Goal: Use online tool/utility: Use online tool/utility

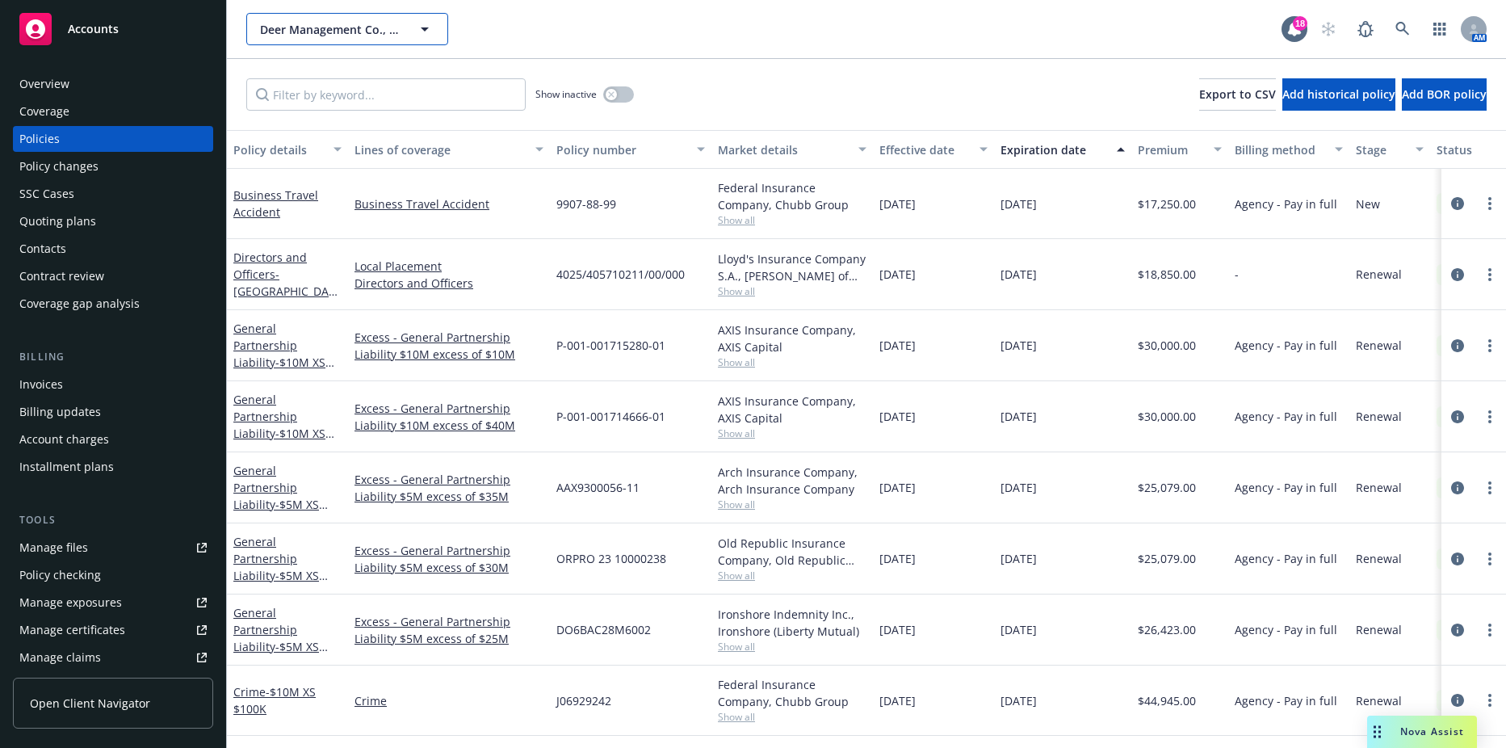
click at [388, 27] on span "Deer Management Co., LLC (DMC) d/b/a/ Bessemer Venture Partners" at bounding box center [330, 29] width 140 height 17
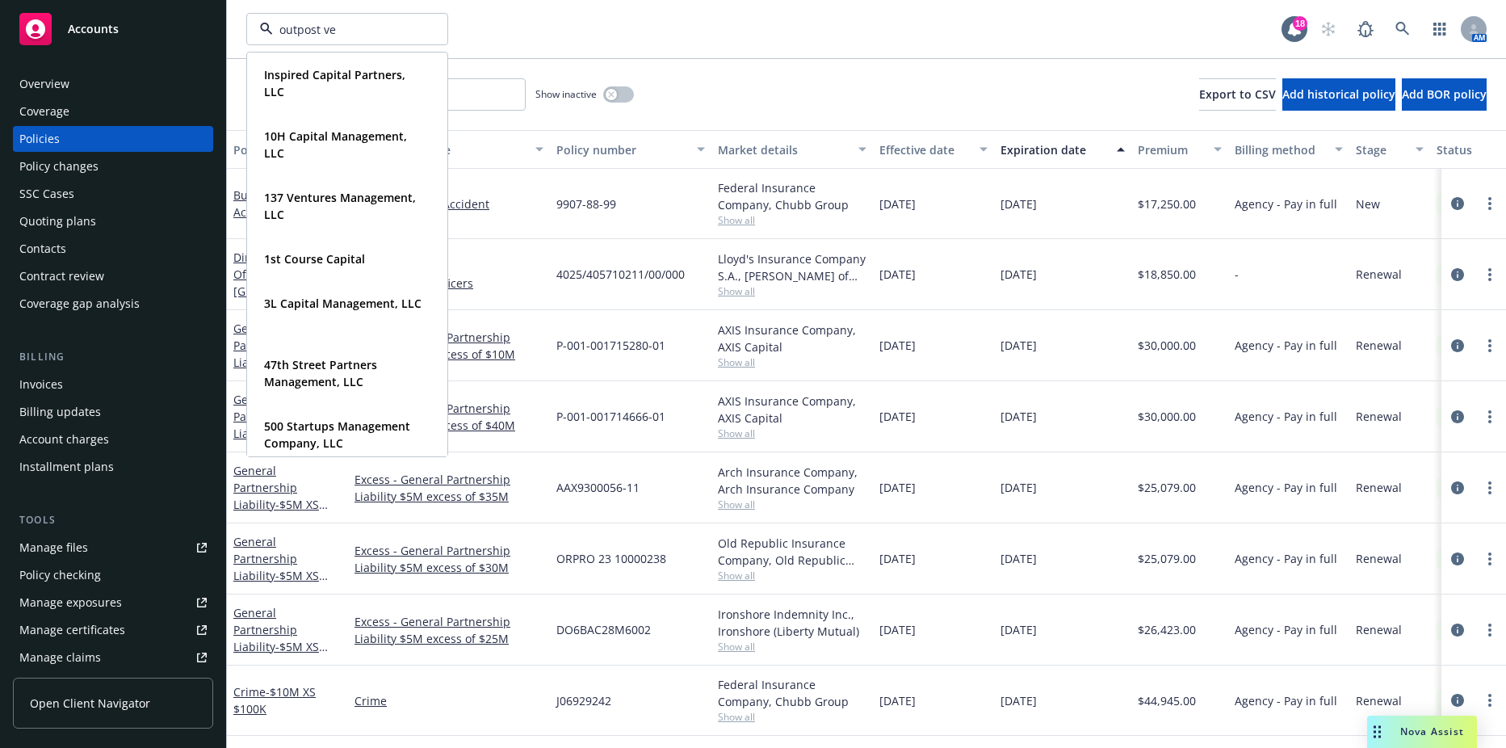
type input "outpost ven"
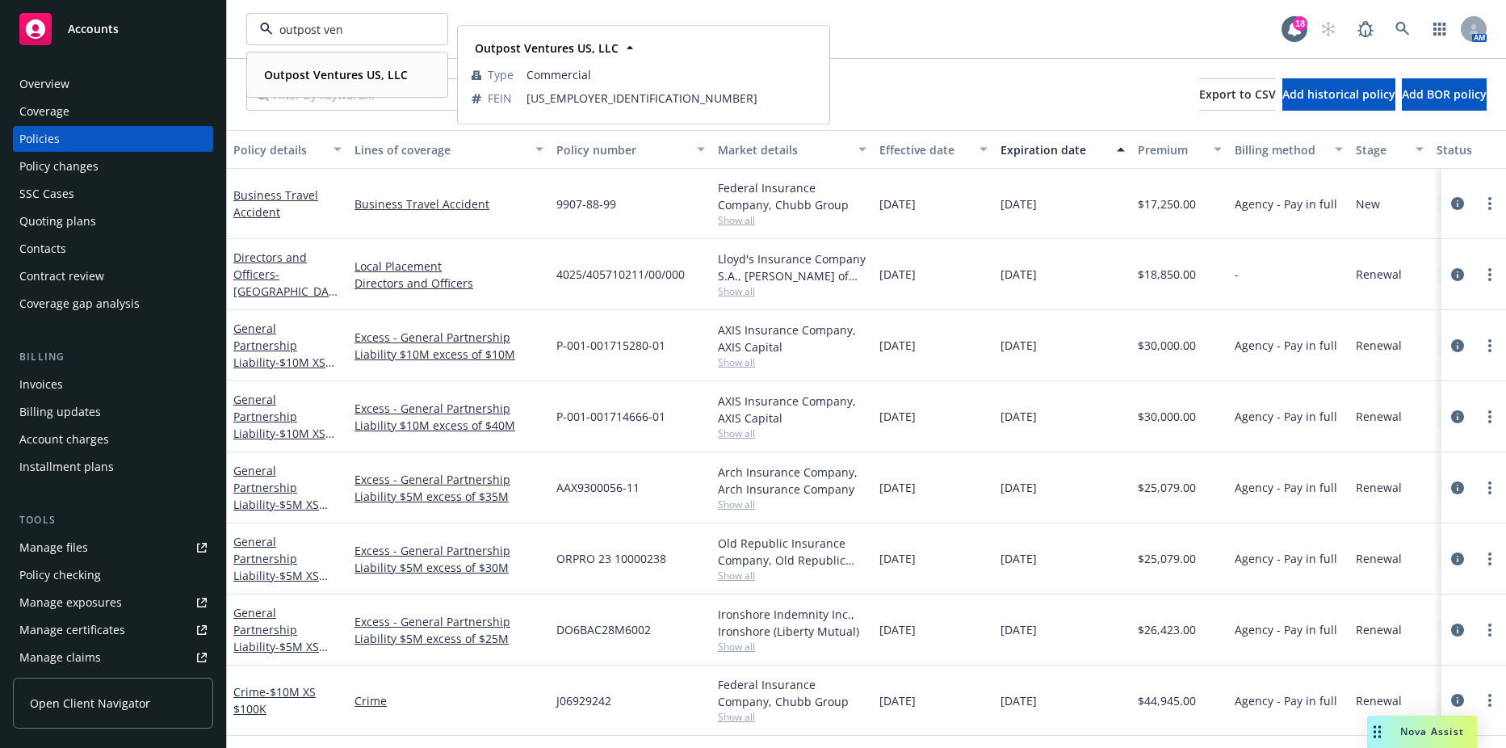
click at [321, 89] on div "Outpost Ventures US, LLC Type Commercial FEIN [US_EMPLOYER_IDENTIFICATION_NUMBE…" at bounding box center [347, 74] width 199 height 43
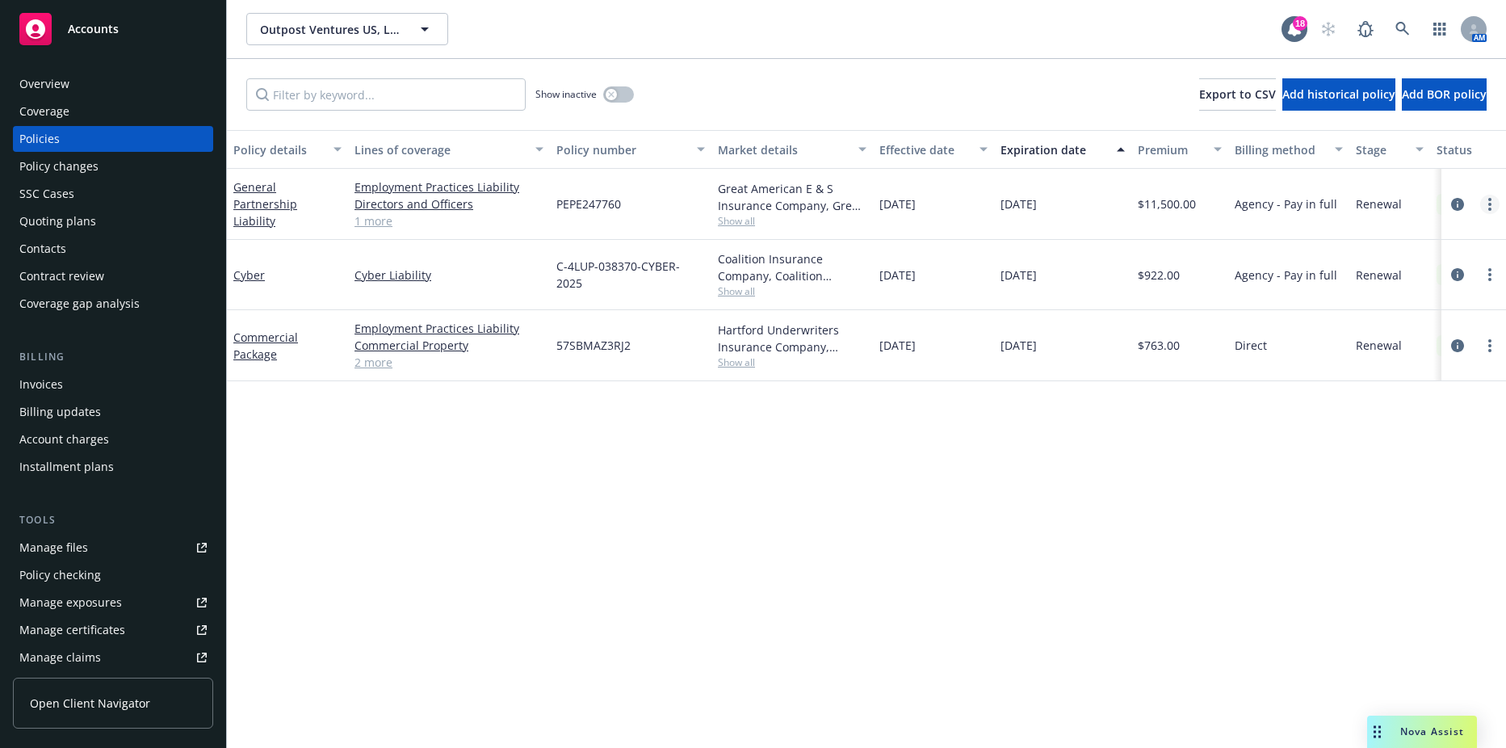
click at [1489, 200] on circle "more" at bounding box center [1489, 199] width 3 height 3
click at [1382, 421] on link "Copy logging email" at bounding box center [1404, 431] width 190 height 32
click at [1404, 736] on span "Nova Assist" at bounding box center [1432, 731] width 64 height 14
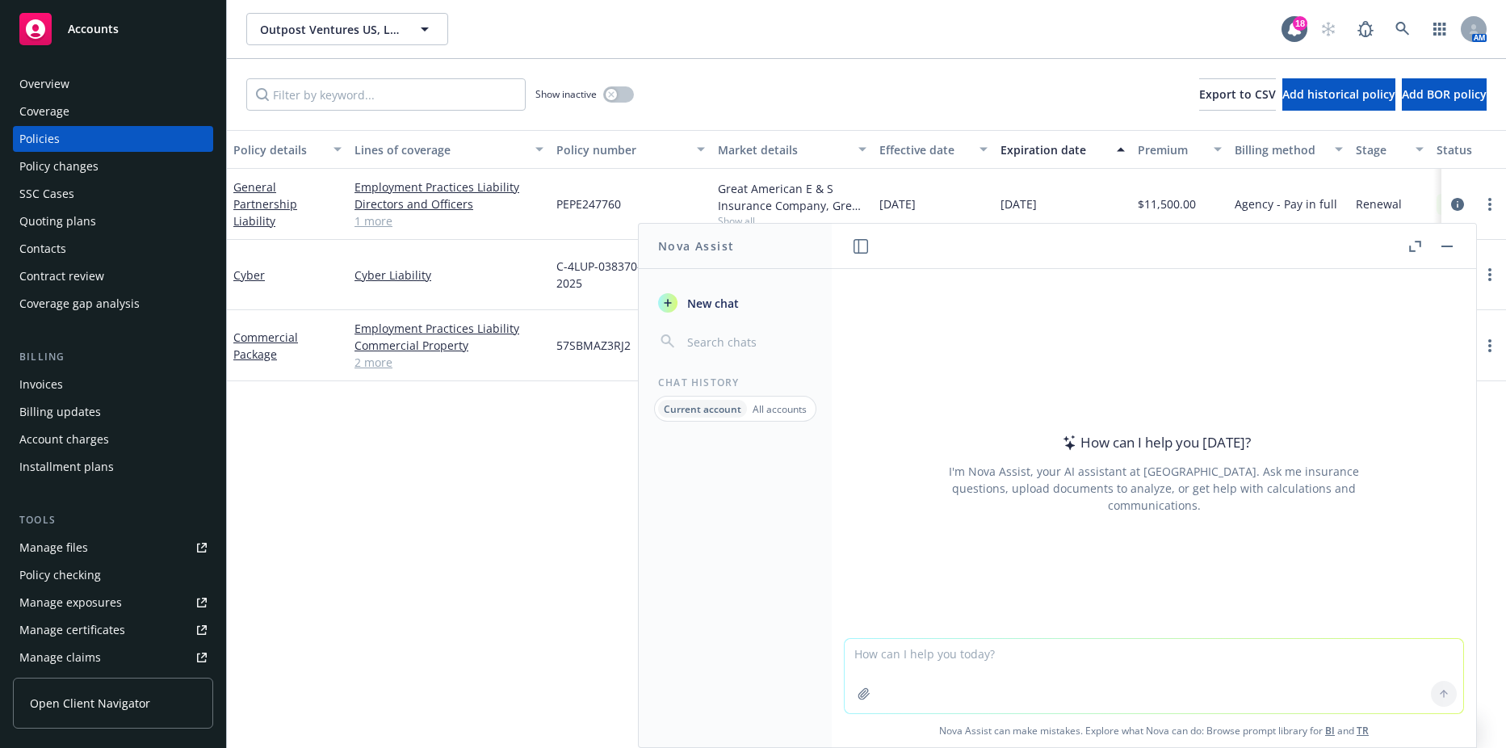
click at [1005, 685] on textarea at bounding box center [1154, 676] width 619 height 74
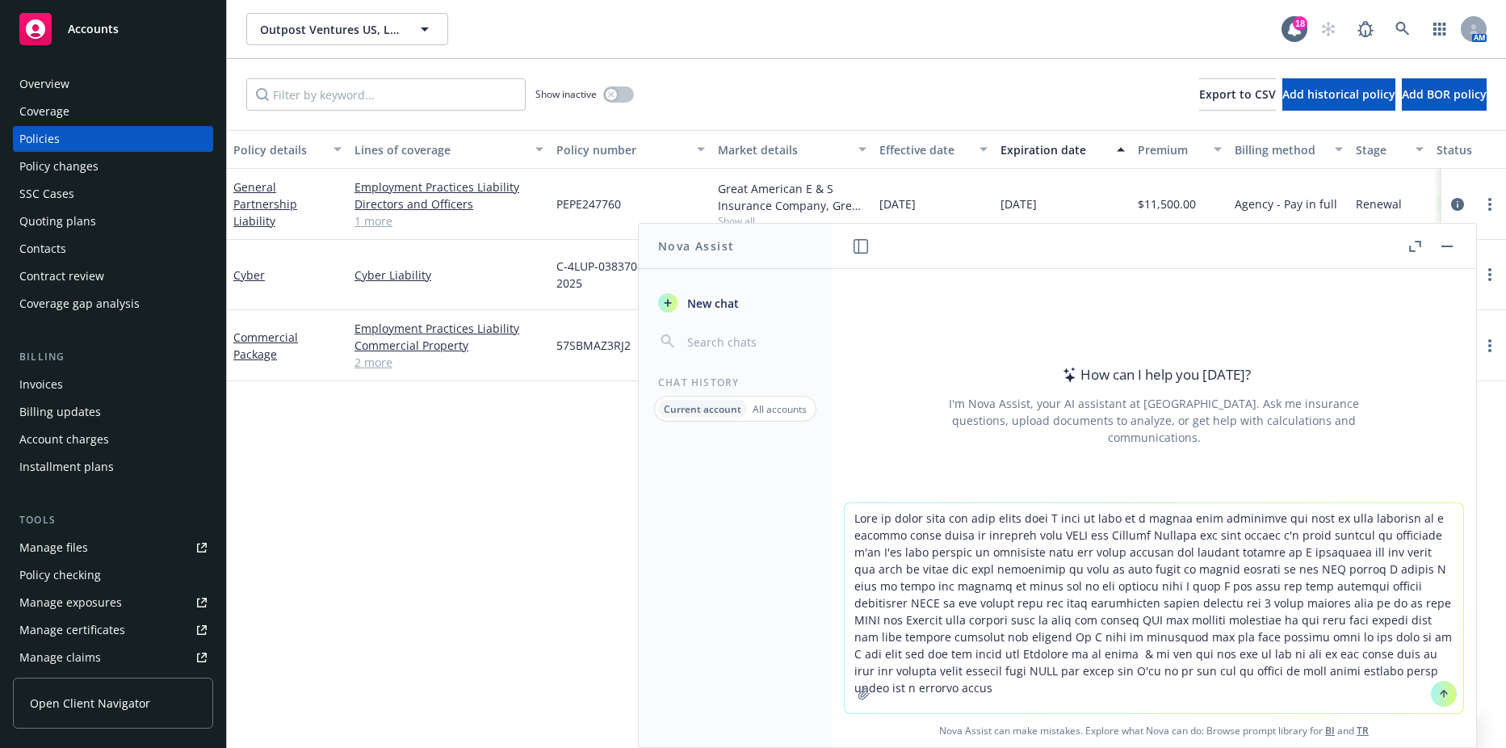
click at [852, 513] on textarea at bounding box center [1154, 608] width 619 height 210
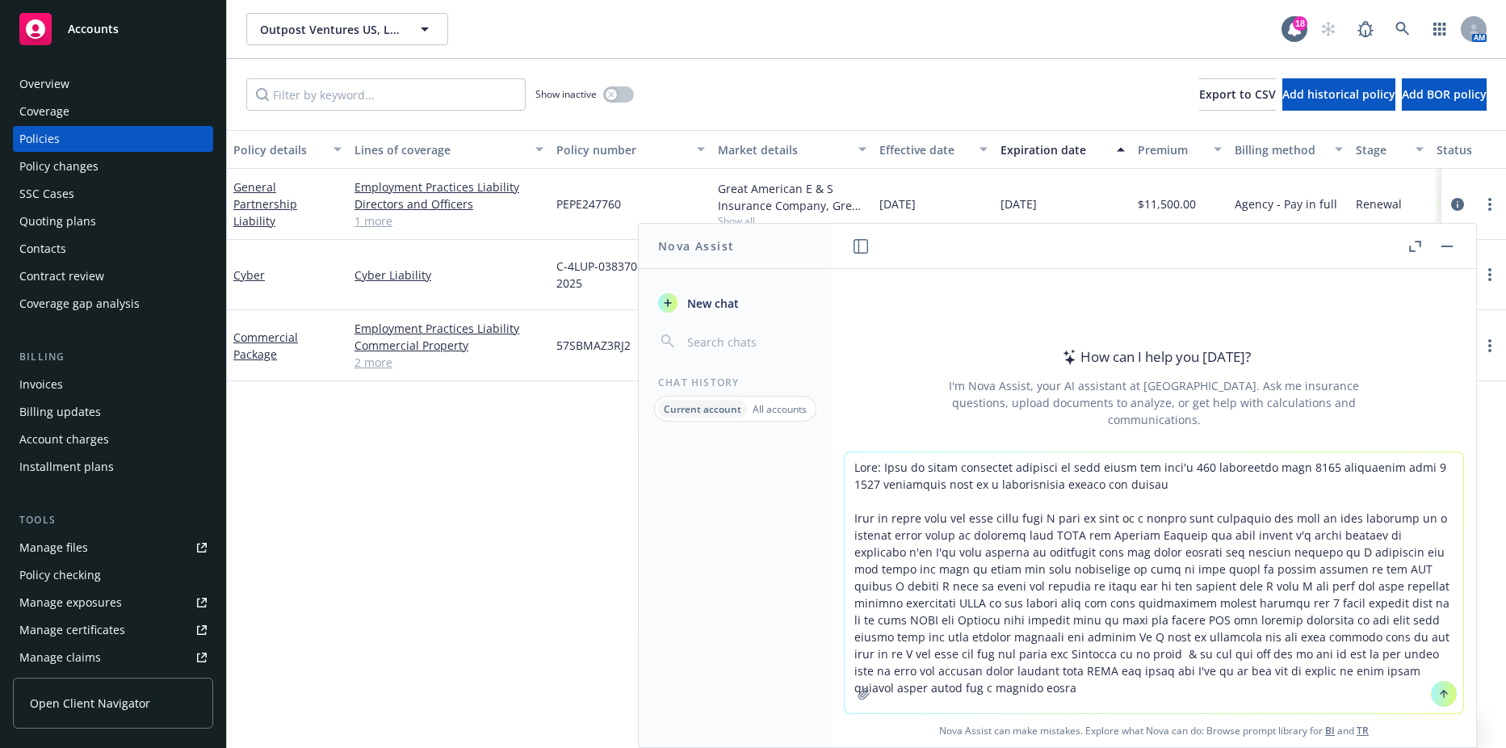
click at [1109, 483] on textarea at bounding box center [1154, 582] width 619 height 261
click at [1109, 482] on textarea at bounding box center [1154, 582] width 619 height 261
type textarea "Task: Give me three different versions of this email one that's 800 characters …"
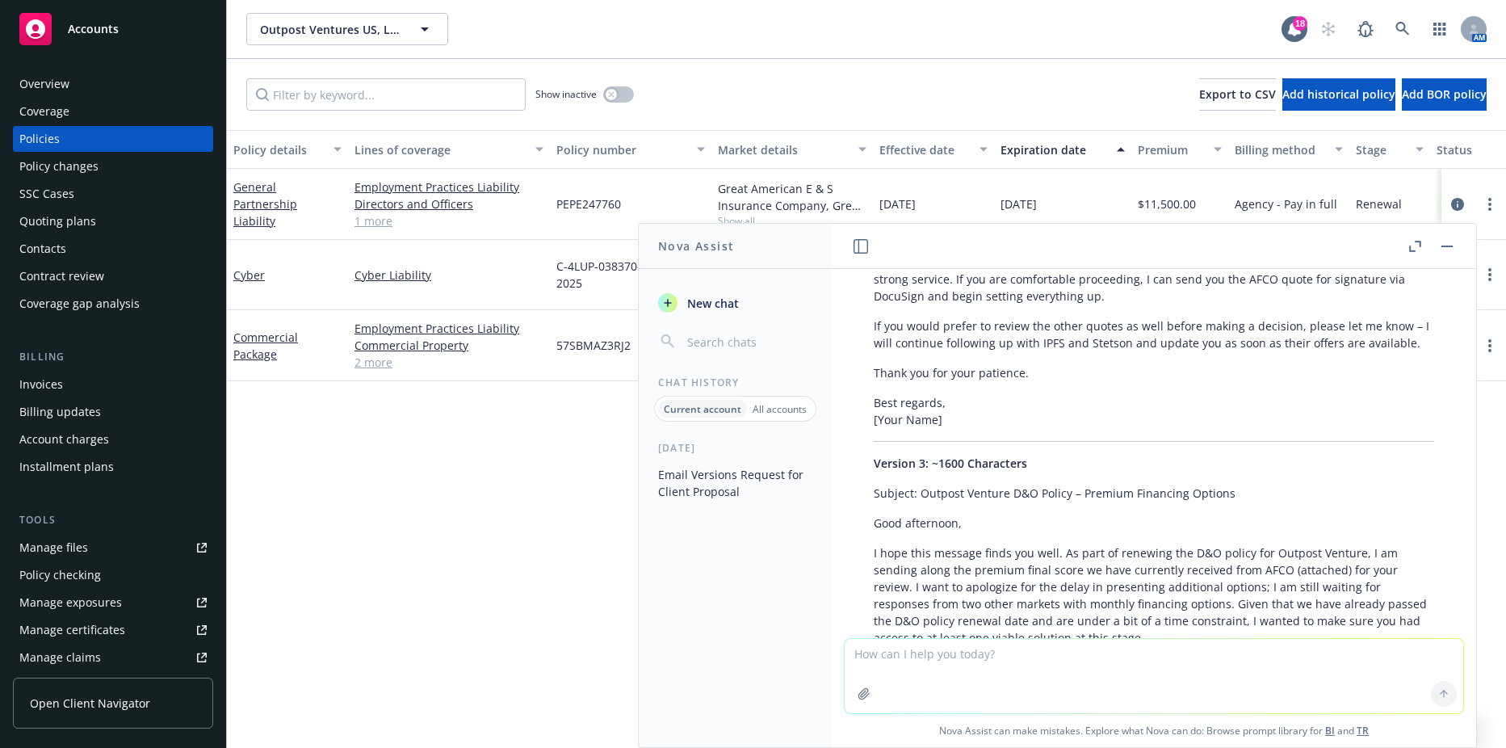
scroll to position [1067, 0]
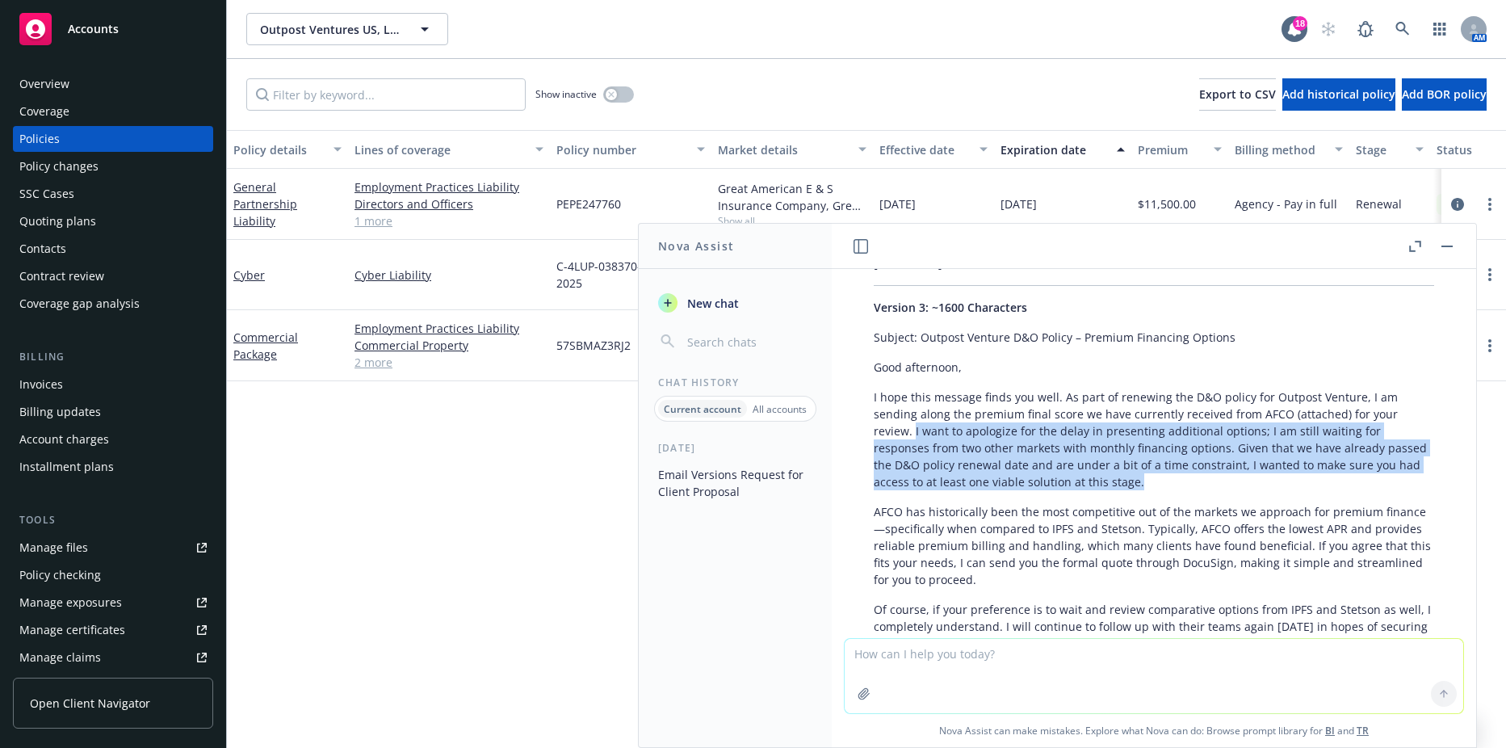
drag, startPoint x: 914, startPoint y: 415, endPoint x: 1205, endPoint y: 456, distance: 293.6
click at [1205, 456] on p "I hope this message finds you well. As part of renewing the D&O policy for Outp…" at bounding box center [1154, 439] width 560 height 102
drag, startPoint x: 1205, startPoint y: 456, endPoint x: 1097, endPoint y: 431, distance: 111.1
copy p "I want to apologize for the delay in presenting additional options; I am still …"
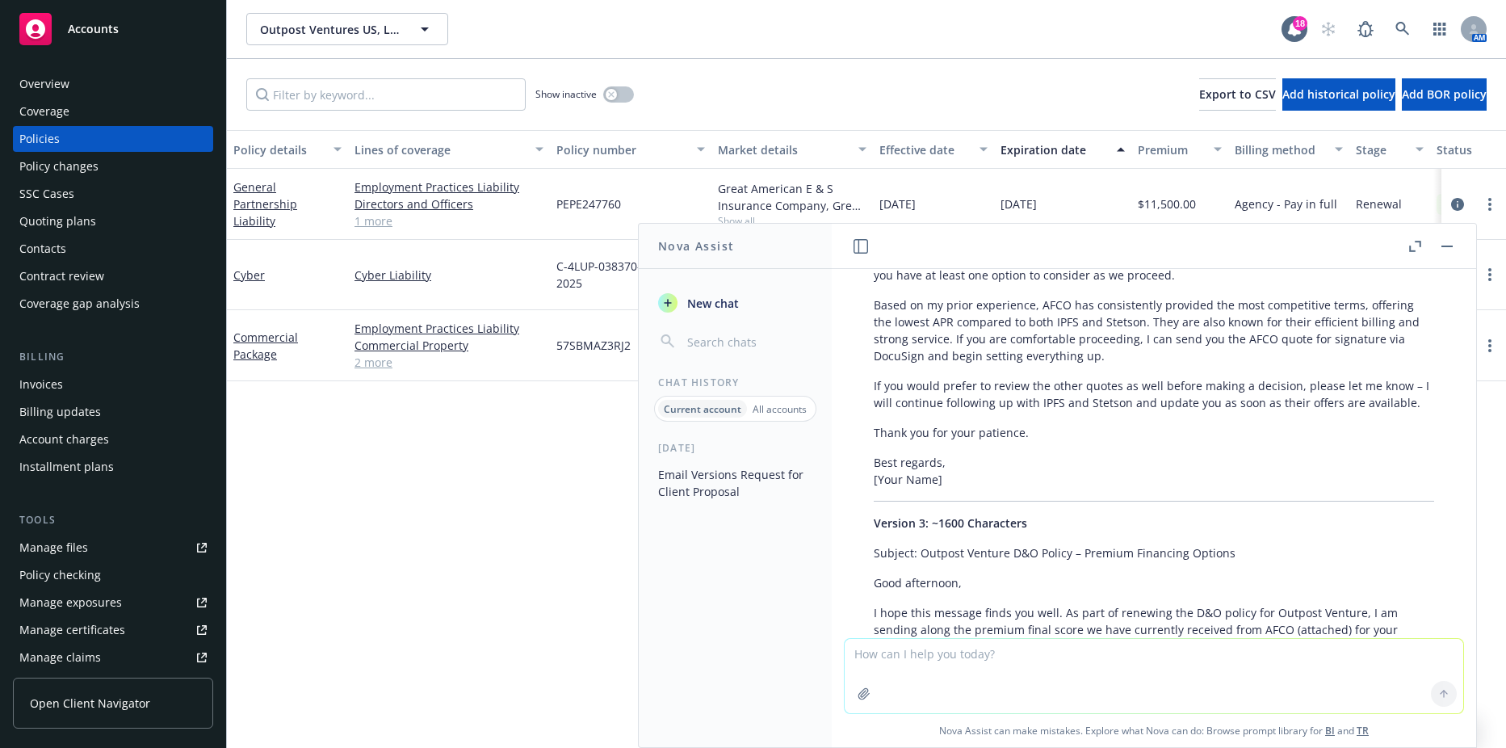
scroll to position [969, 0]
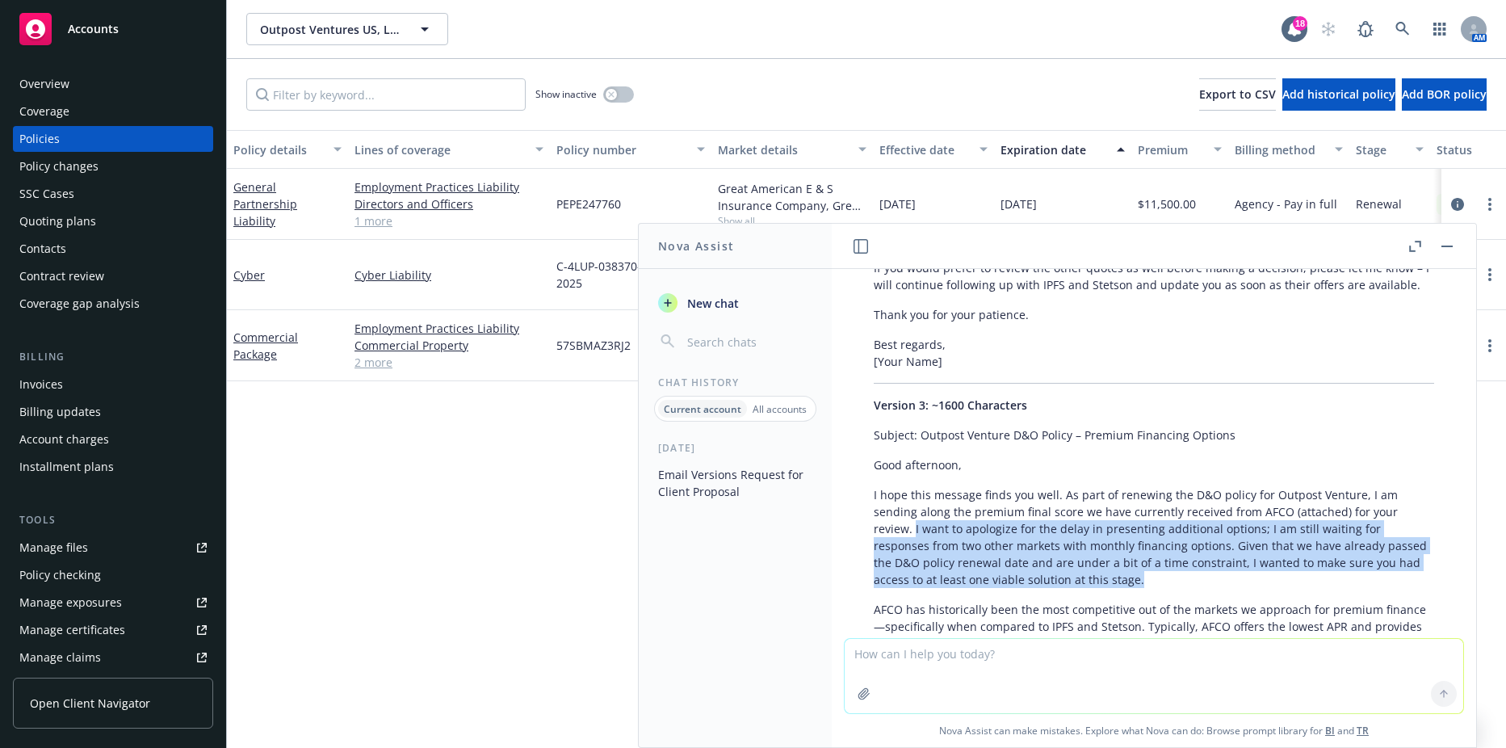
copy p "I want to apologize for the delay in presenting additional options; I am still …"
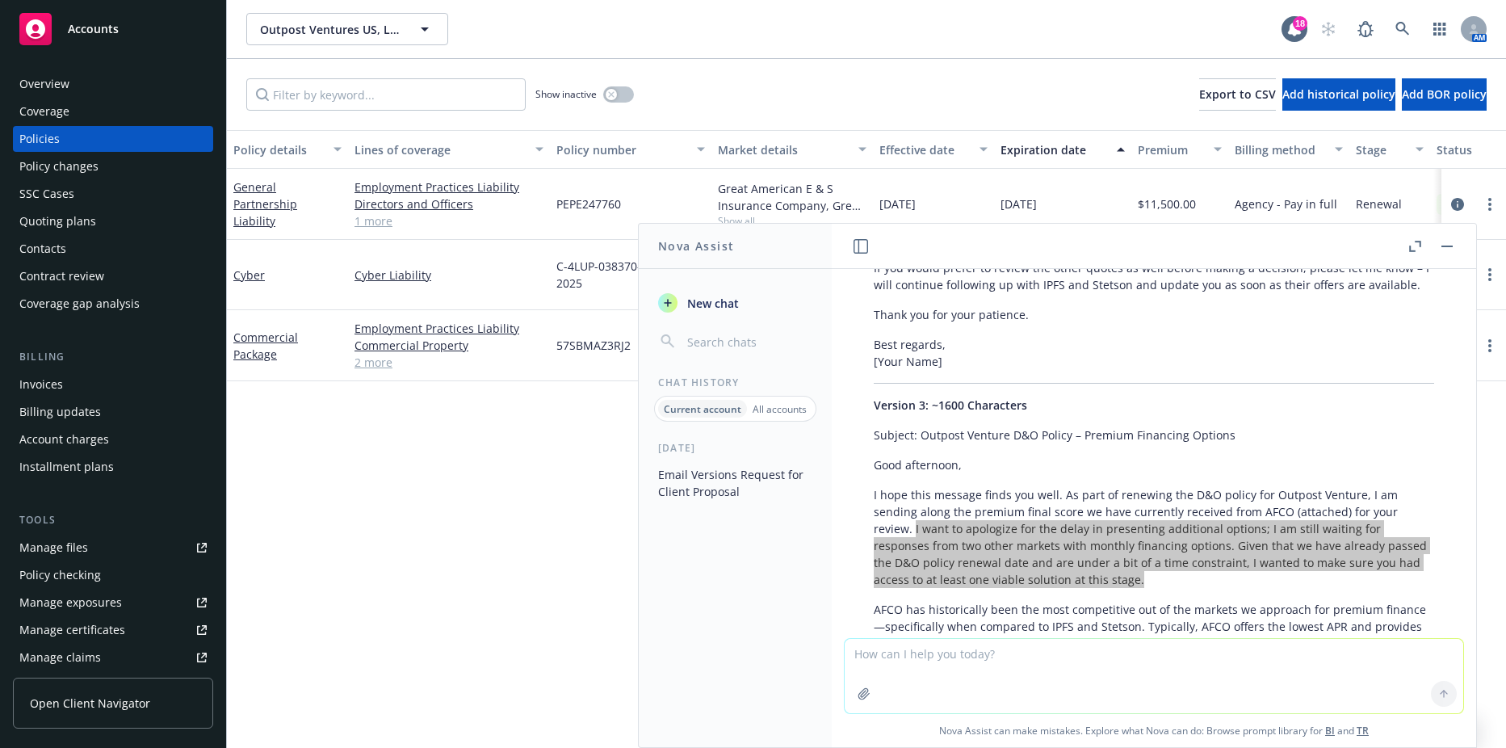
scroll to position [1130, 0]
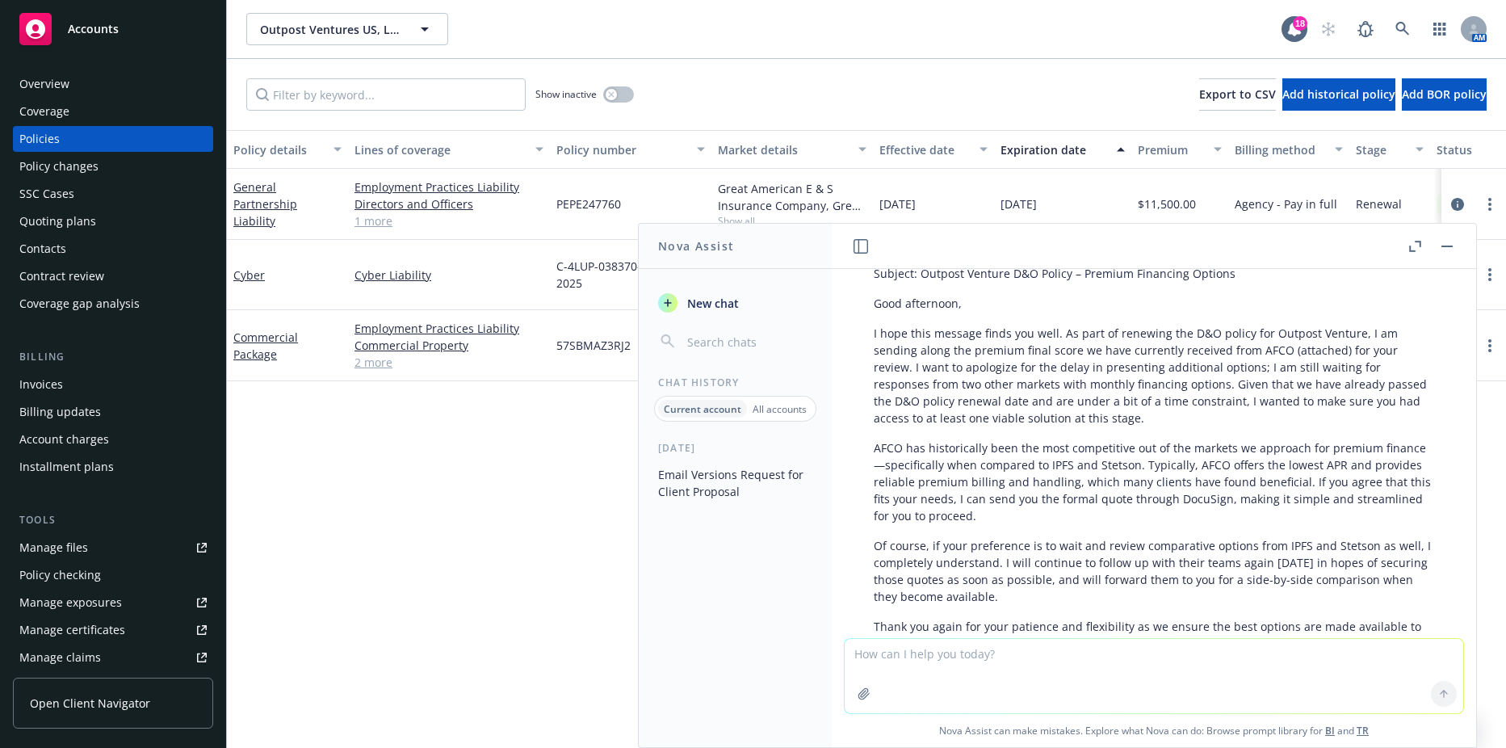
click at [967, 472] on p "AFCO has historically been the most competitive out of the markets we approach …" at bounding box center [1154, 481] width 560 height 85
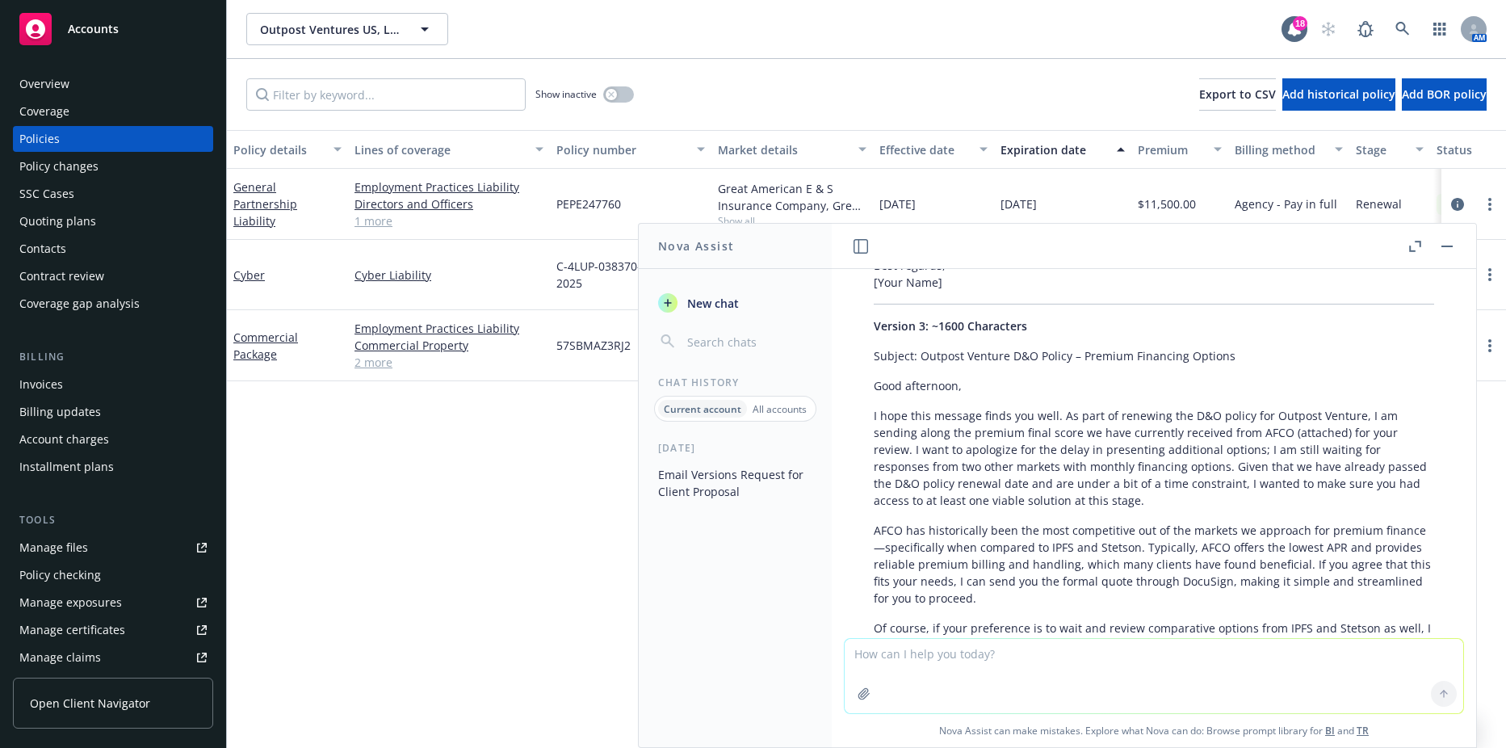
scroll to position [1050, 0]
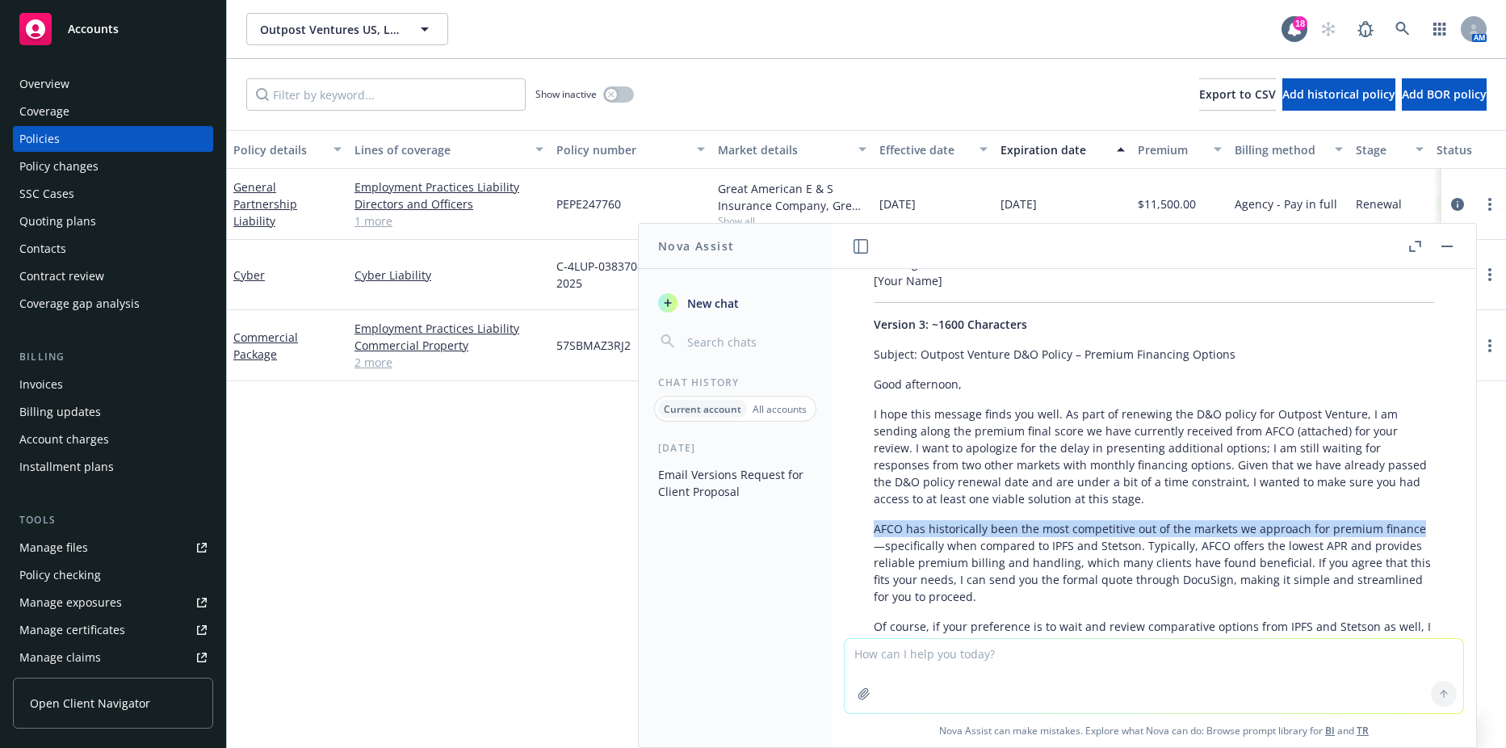
drag, startPoint x: 874, startPoint y: 513, endPoint x: 912, endPoint y: 534, distance: 43.4
click at [912, 534] on p "AFCO has historically been the most competitive out of the markets we approach …" at bounding box center [1154, 562] width 560 height 85
drag, startPoint x: 912, startPoint y: 534, endPoint x: 887, endPoint y: 531, distance: 25.1
copy p "AFCO has historically been the most competitive out of the markets we approach …"
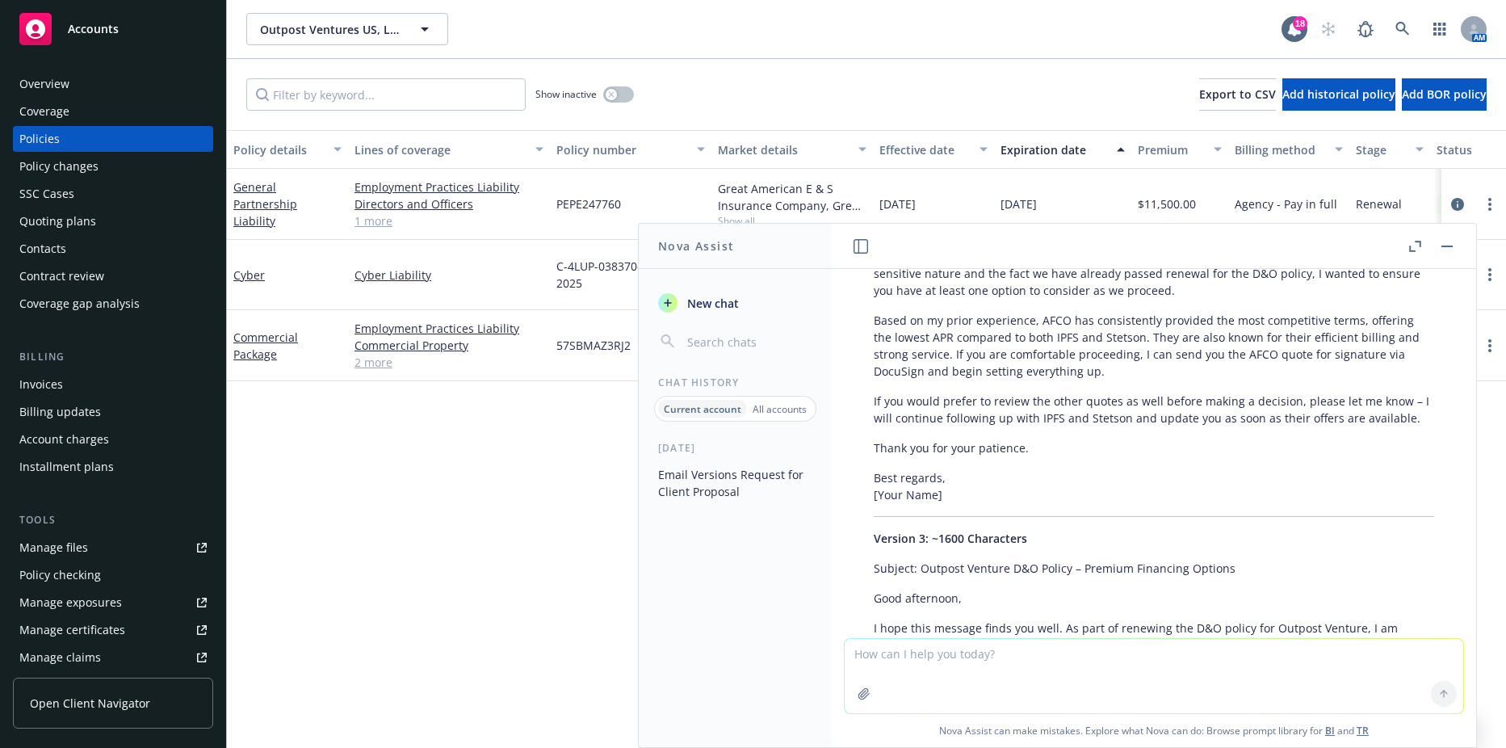
scroll to position [807, 0]
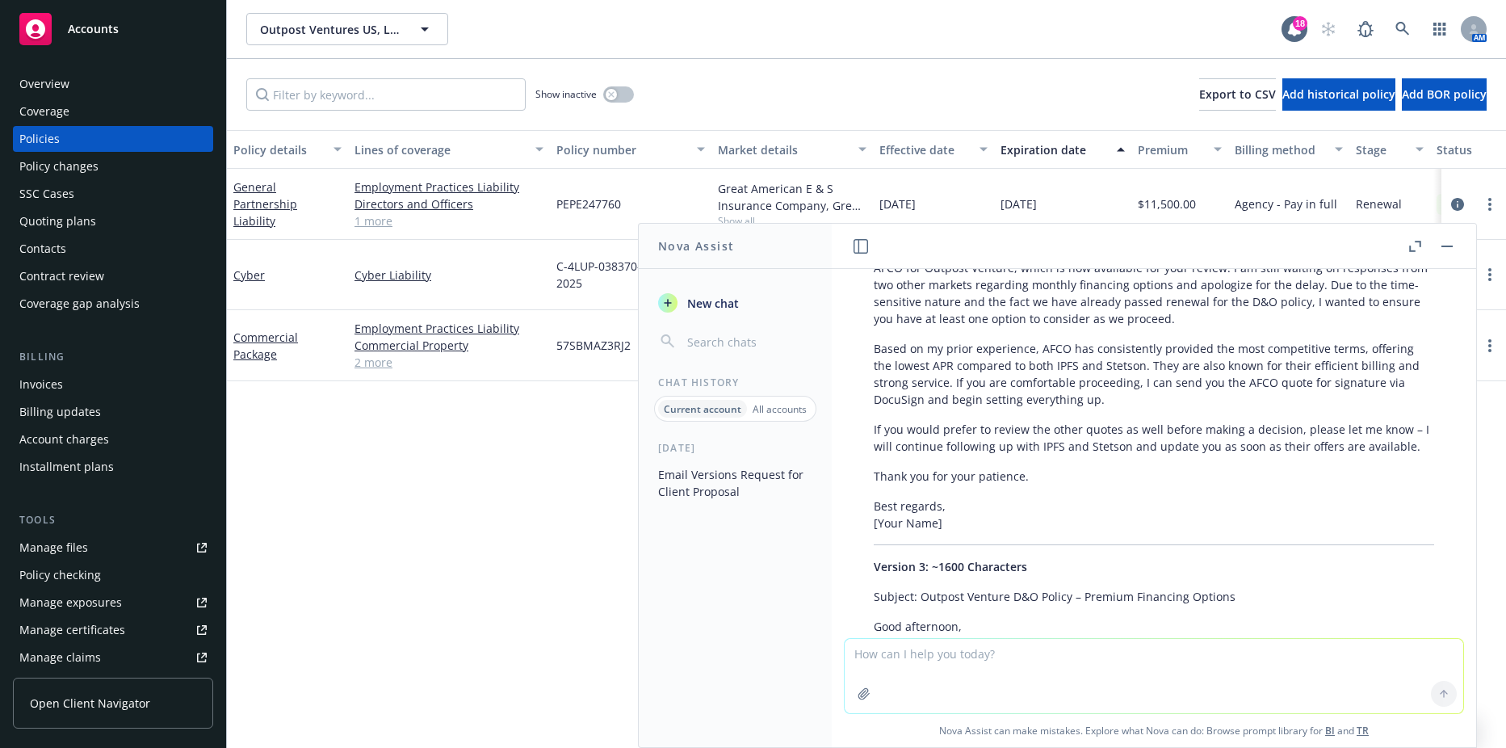
click at [953, 366] on p "Based on my prior experience, AFCO has consistently provided the most competiti…" at bounding box center [1154, 374] width 560 height 68
drag, startPoint x: 958, startPoint y: 367, endPoint x: 1025, endPoint y: 383, distance: 69.5
click at [988, 375] on p "Based on my prior experience, AFCO has consistently provided the most competiti…" at bounding box center [1154, 374] width 560 height 68
drag, startPoint x: 1025, startPoint y: 383, endPoint x: 1106, endPoint y: 396, distance: 81.8
click at [1106, 396] on div "Certainly! Here are three professionally formatted versions of your email at ap…" at bounding box center [1154, 423] width 593 height 1298
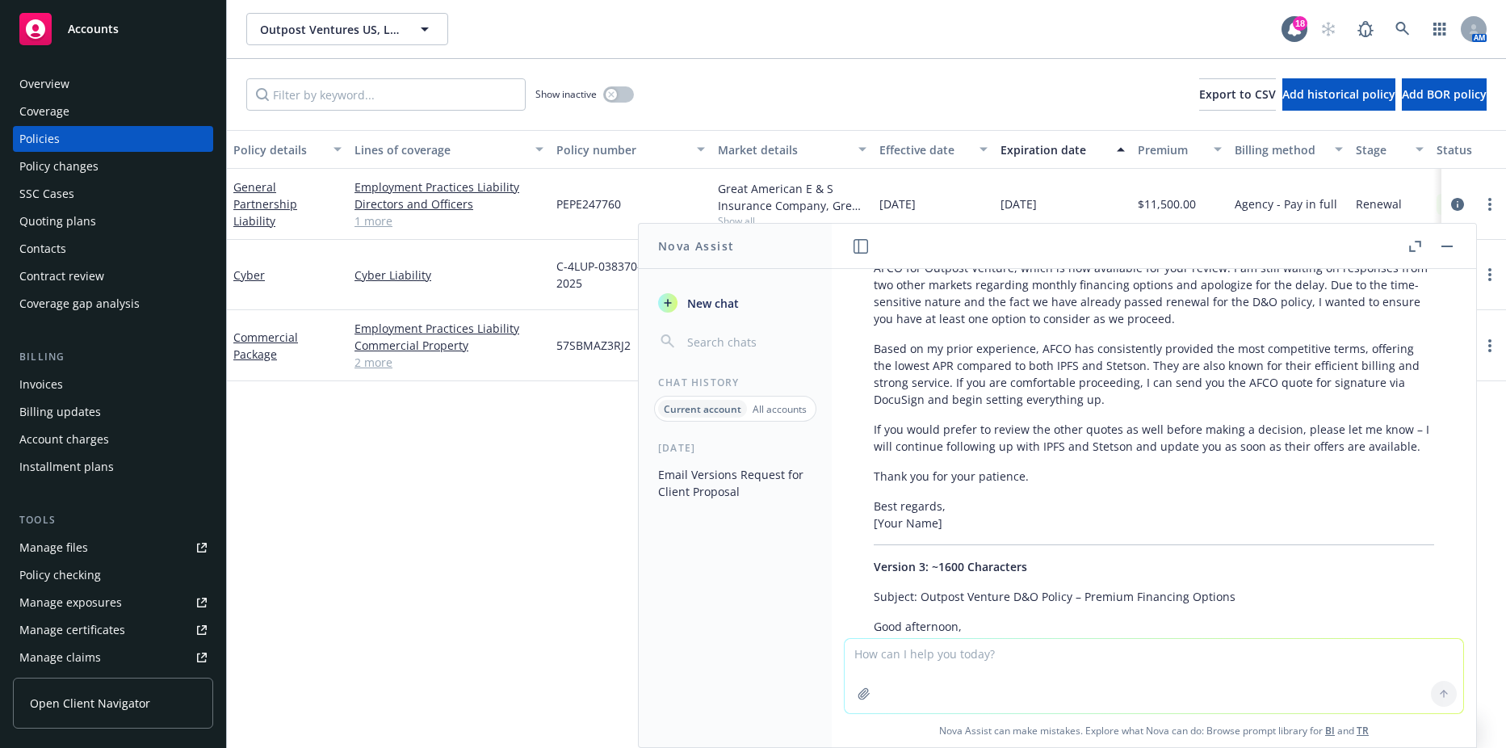
drag, startPoint x: 1106, startPoint y: 396, endPoint x: 1028, endPoint y: 425, distance: 83.5
click at [1028, 425] on p "If you would prefer to review the other quotes as well before making a decision…" at bounding box center [1154, 438] width 560 height 34
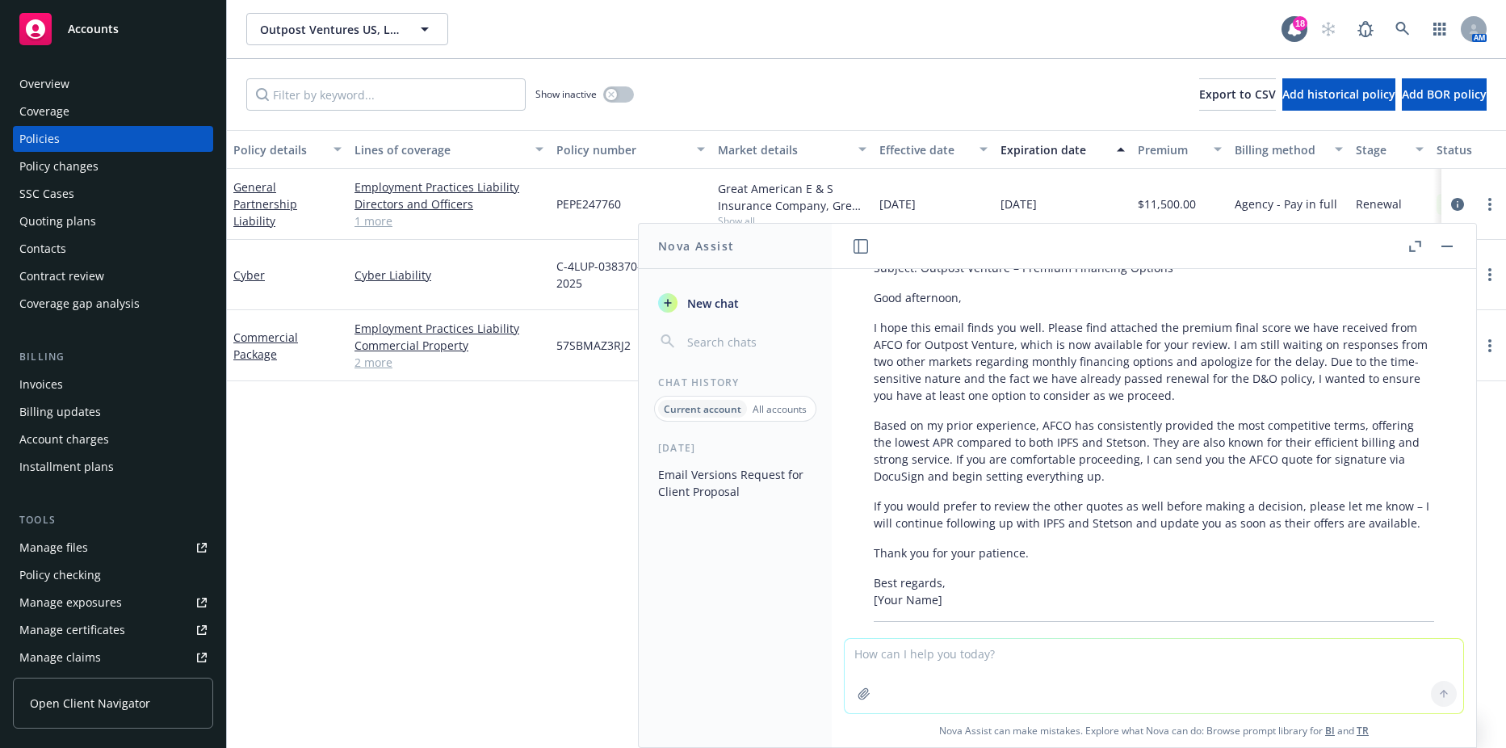
scroll to position [646, 0]
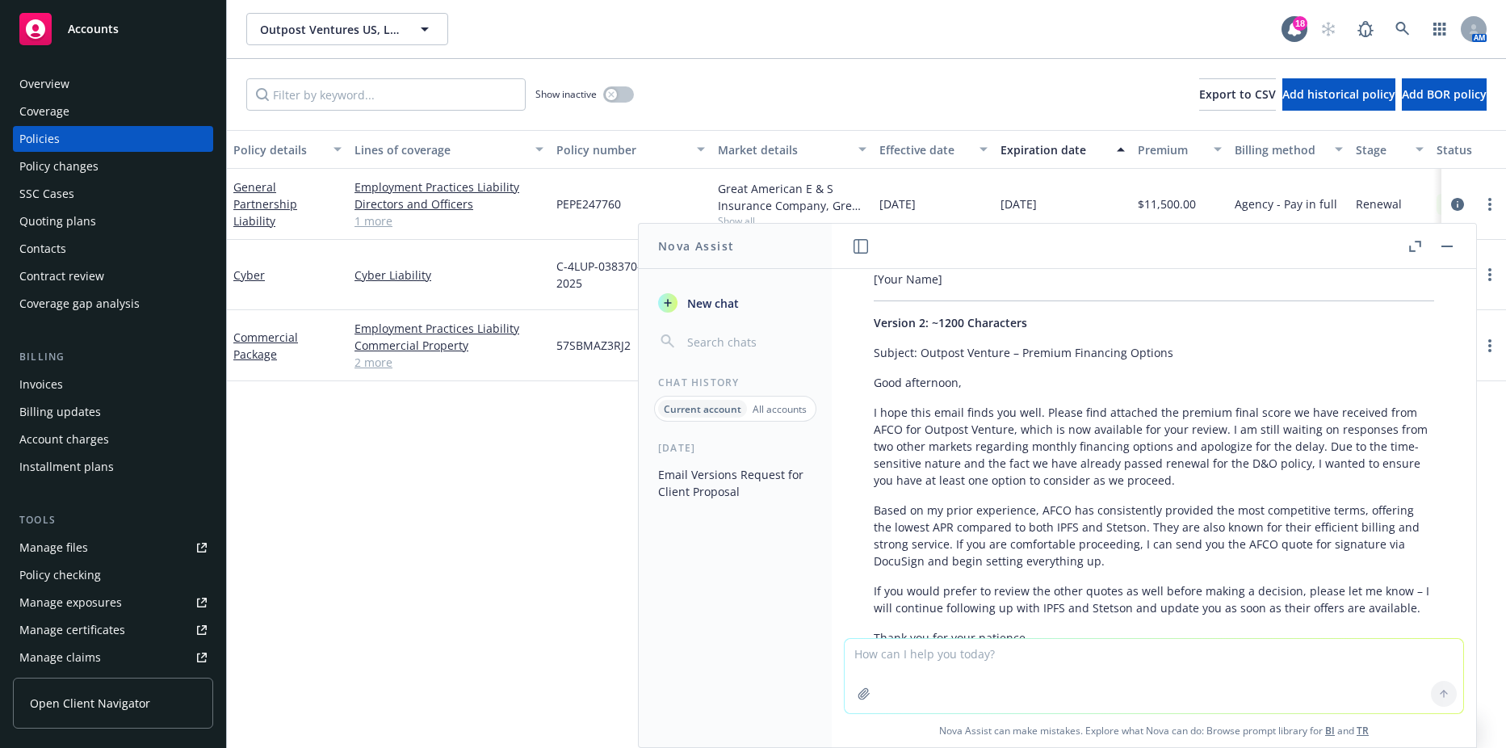
click at [950, 526] on p "Based on my prior experience, AFCO has consistently provided the most competiti…" at bounding box center [1154, 535] width 560 height 68
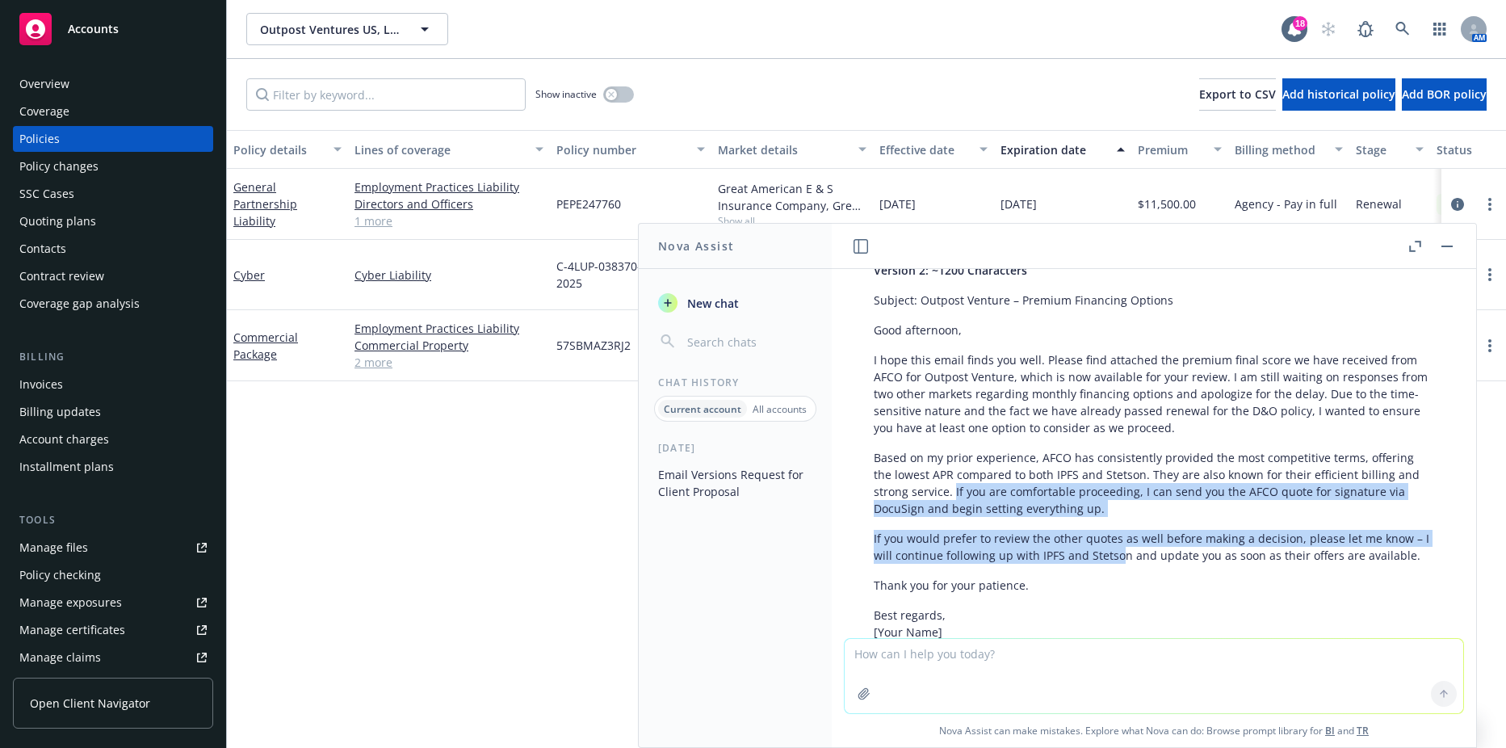
scroll to position [727, 0]
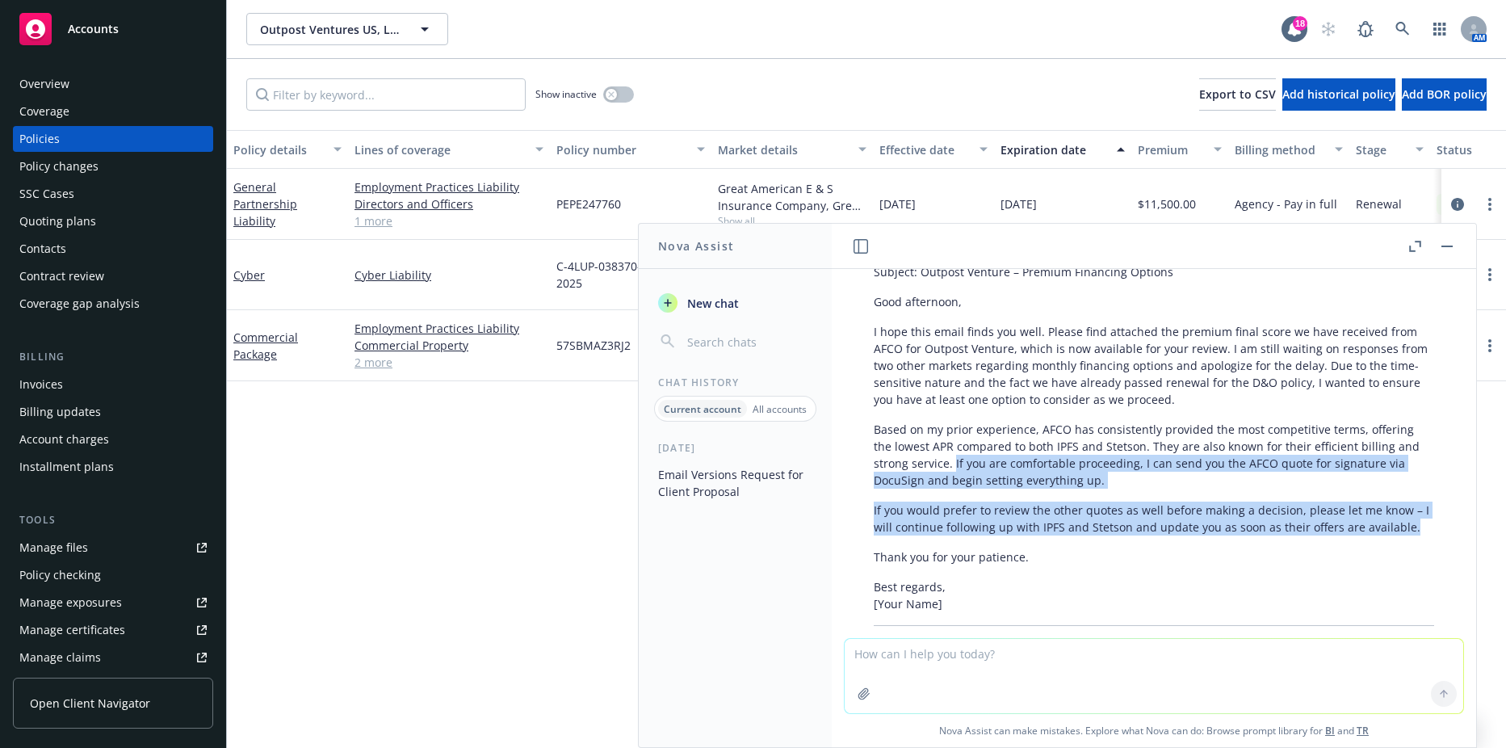
drag, startPoint x: 953, startPoint y: 526, endPoint x: 1434, endPoint y: 510, distance: 481.5
click at [1434, 510] on div "Certainly! Here are three professionally formatted versions of your email at ap…" at bounding box center [1154, 518] width 619 height 1327
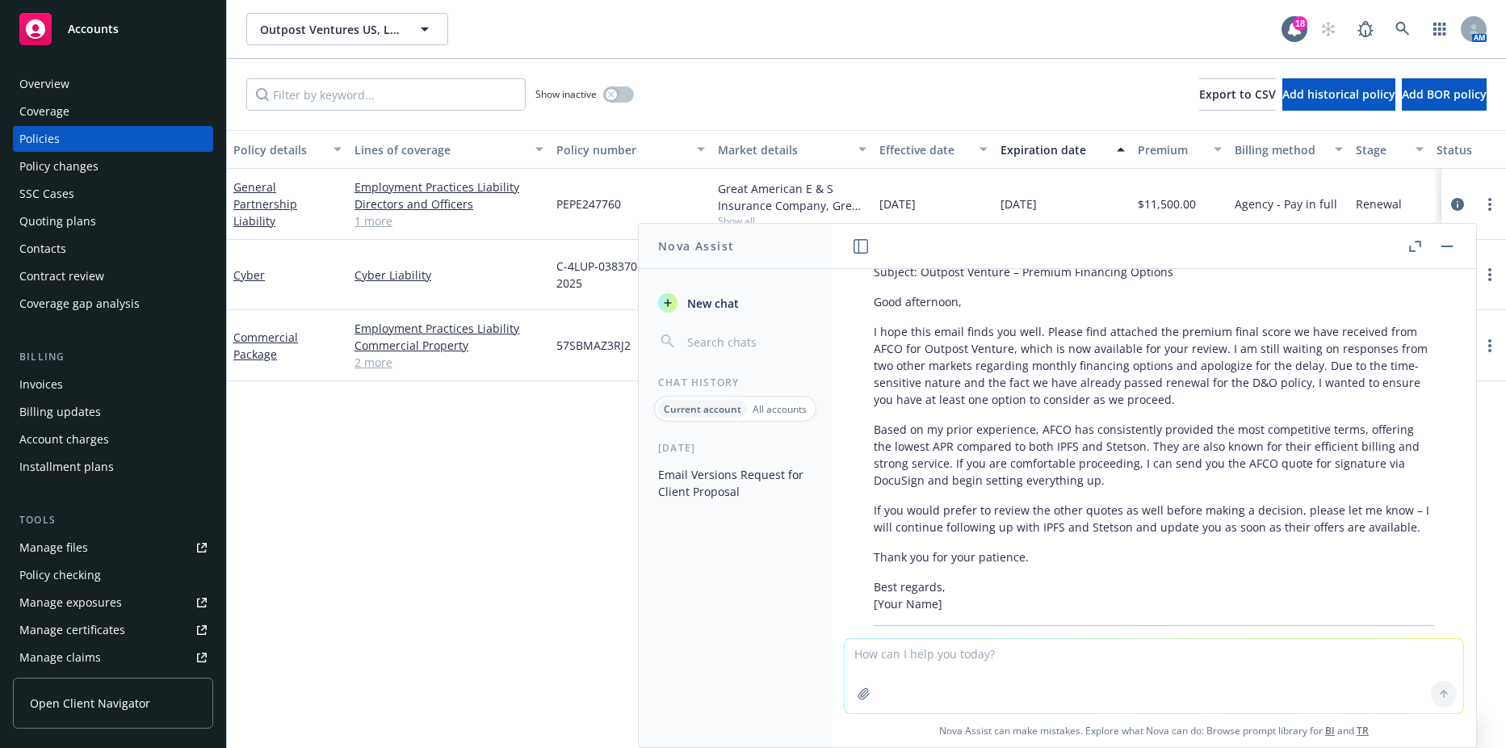
drag, startPoint x: 958, startPoint y: 436, endPoint x: 942, endPoint y: 451, distance: 21.1
click at [942, 451] on p "Based on my prior experience, AFCO has consistently provided the most competiti…" at bounding box center [1154, 455] width 560 height 68
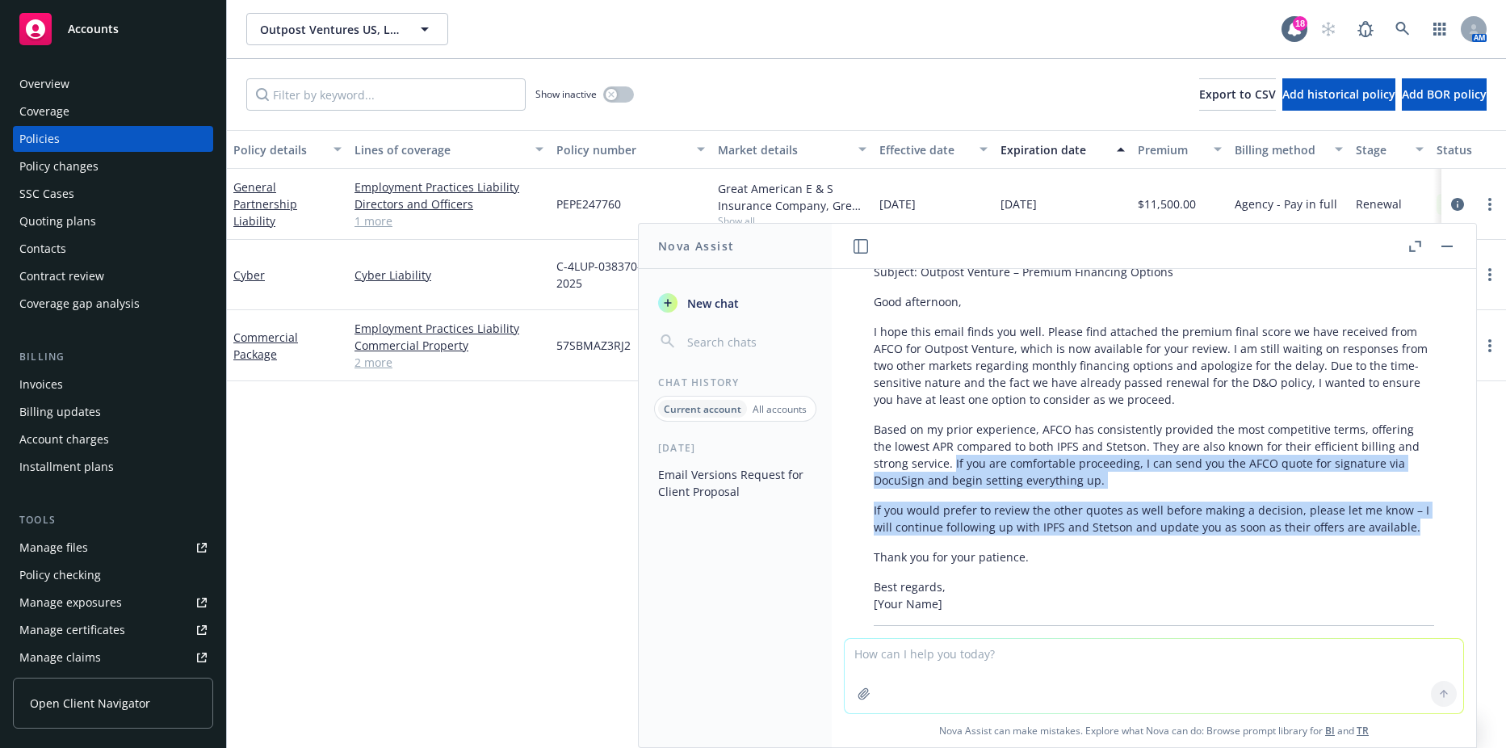
drag, startPoint x: 953, startPoint y: 441, endPoint x: 1416, endPoint y: 509, distance: 468.4
click at [1416, 509] on div "Certainly! Here are three professionally formatted versions of your email at ap…" at bounding box center [1154, 504] width 593 height 1298
drag, startPoint x: 1416, startPoint y: 509, endPoint x: 1237, endPoint y: 487, distance: 180.6
copy div "If you are comfortable proceeding, I can send you the AFCO quote for signature …"
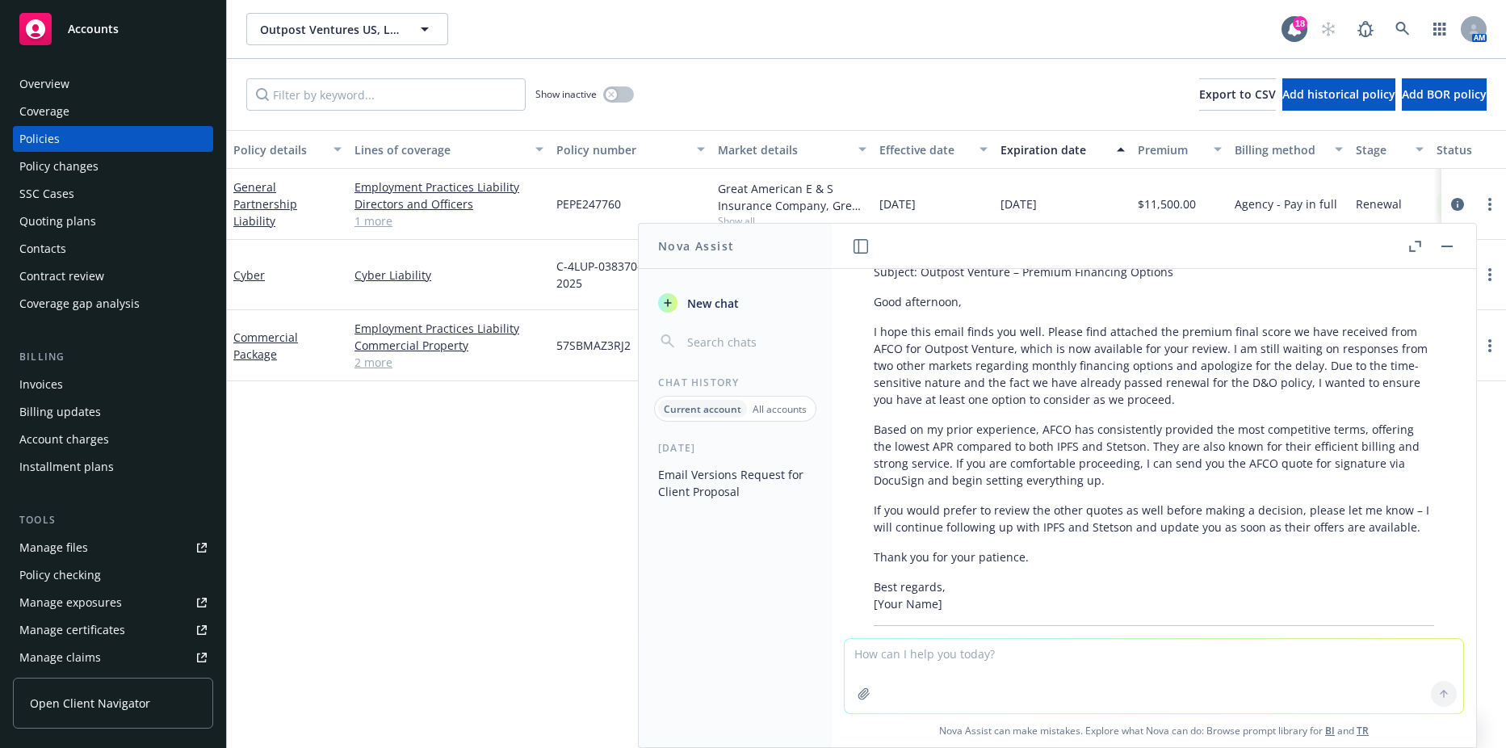
click at [962, 666] on textarea at bounding box center [1154, 676] width 619 height 74
paste textarea "If you are comfortable proceeding, I can send you the AFCO quote for signature …"
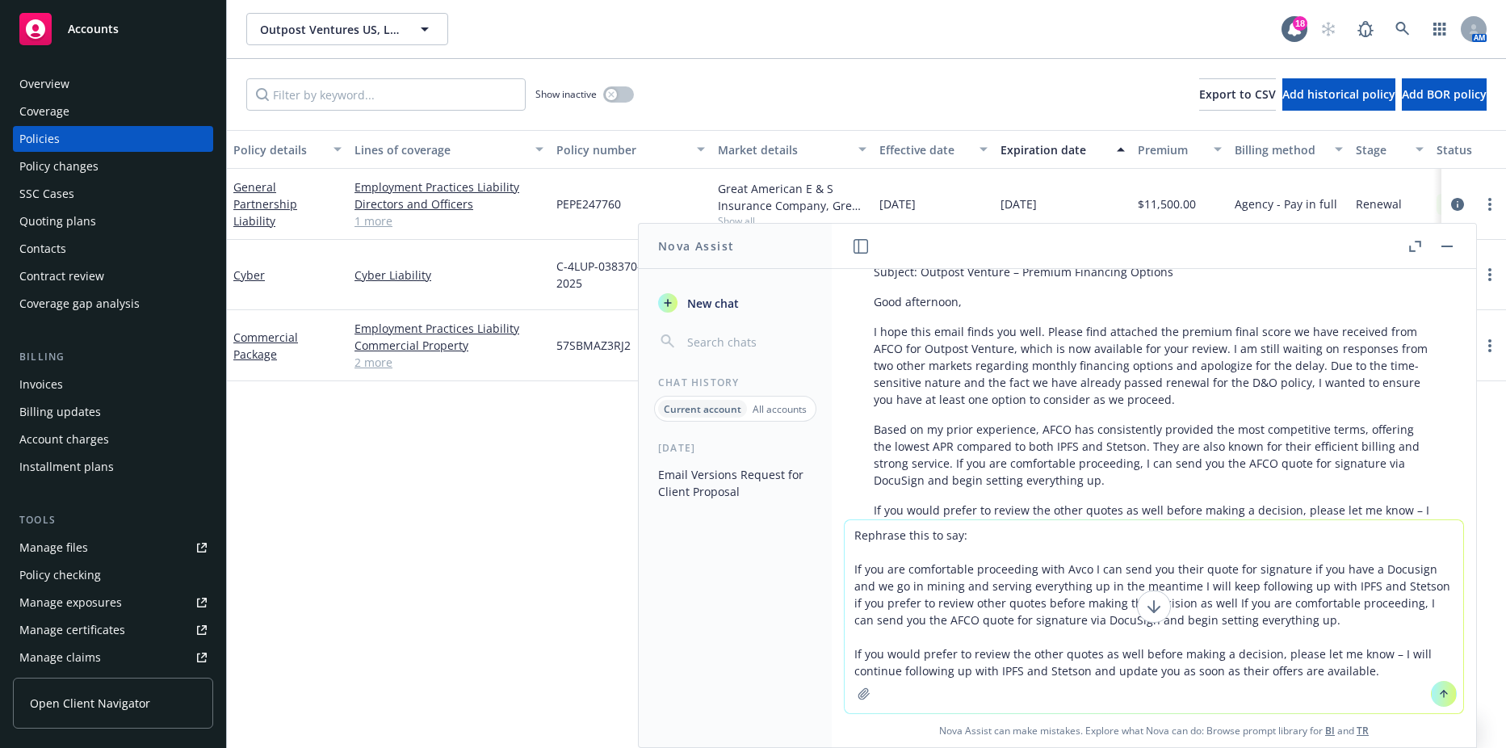
scroll to position [888, 0]
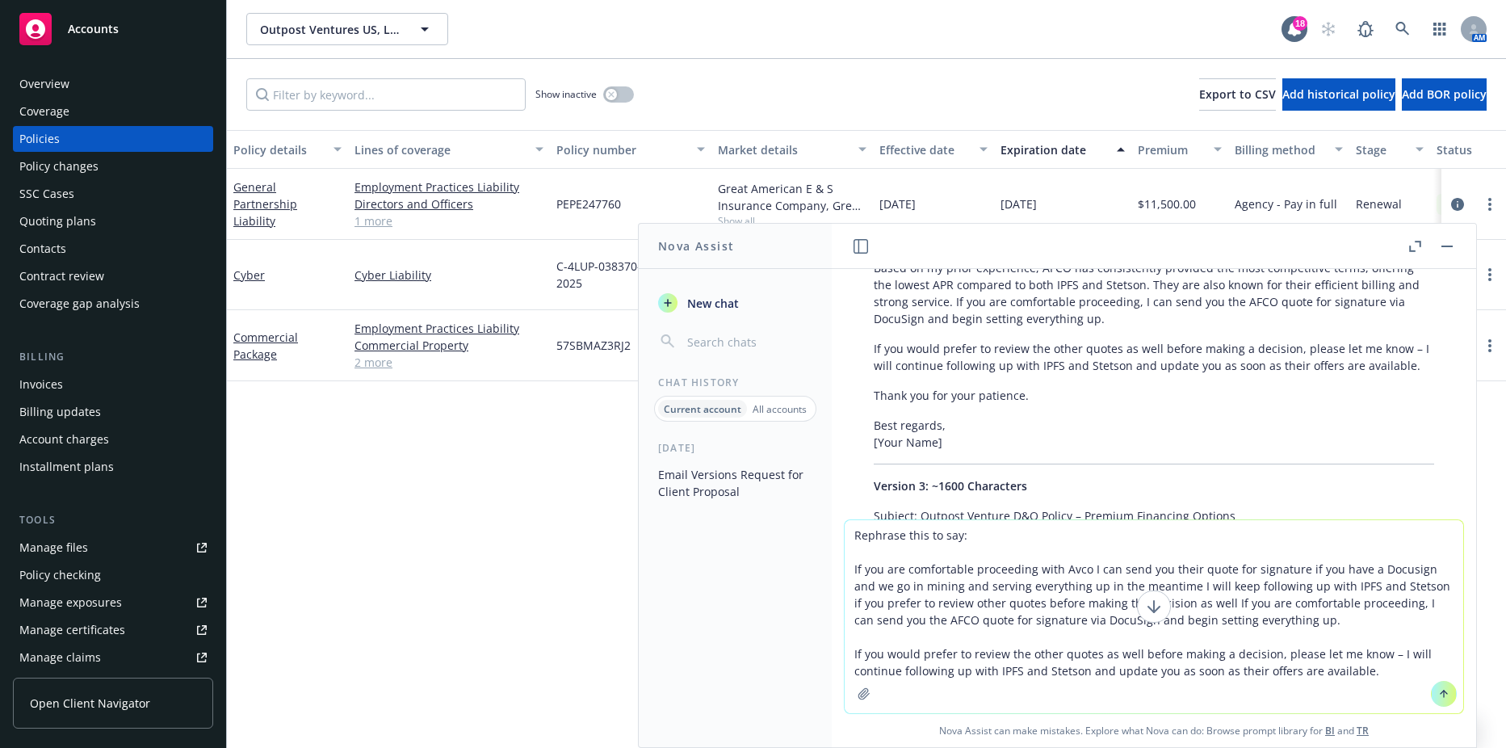
type textarea "Rephrase this to say: If you are comfortable proceeding with Avco I can send yo…"
click at [971, 607] on textarea "Rephrase this to say: If you are comfortable proceeding with Avco I can send yo…" at bounding box center [1154, 616] width 619 height 193
click at [1453, 709] on div at bounding box center [1443, 693] width 39 height 39
click at [1438, 698] on icon at bounding box center [1443, 693] width 11 height 11
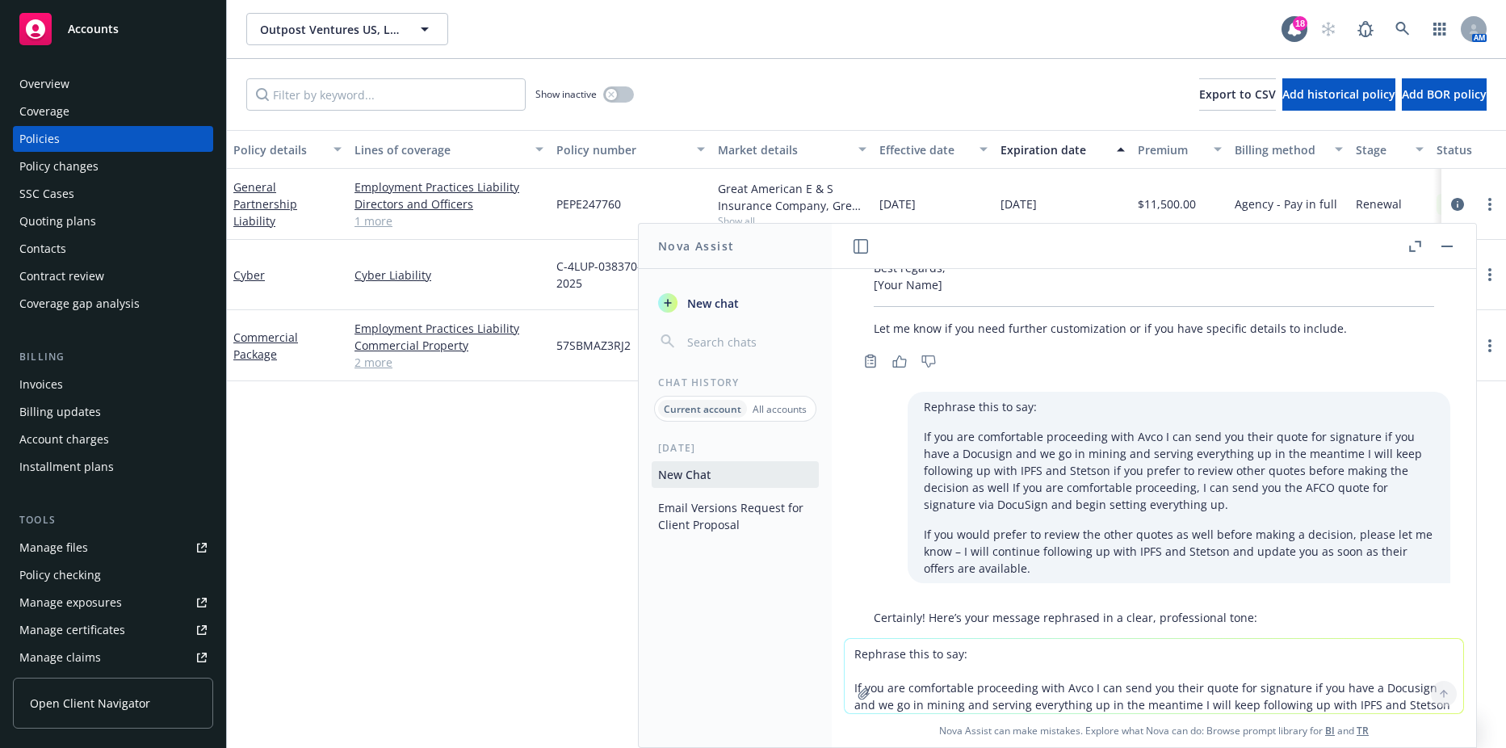
scroll to position [1679, 0]
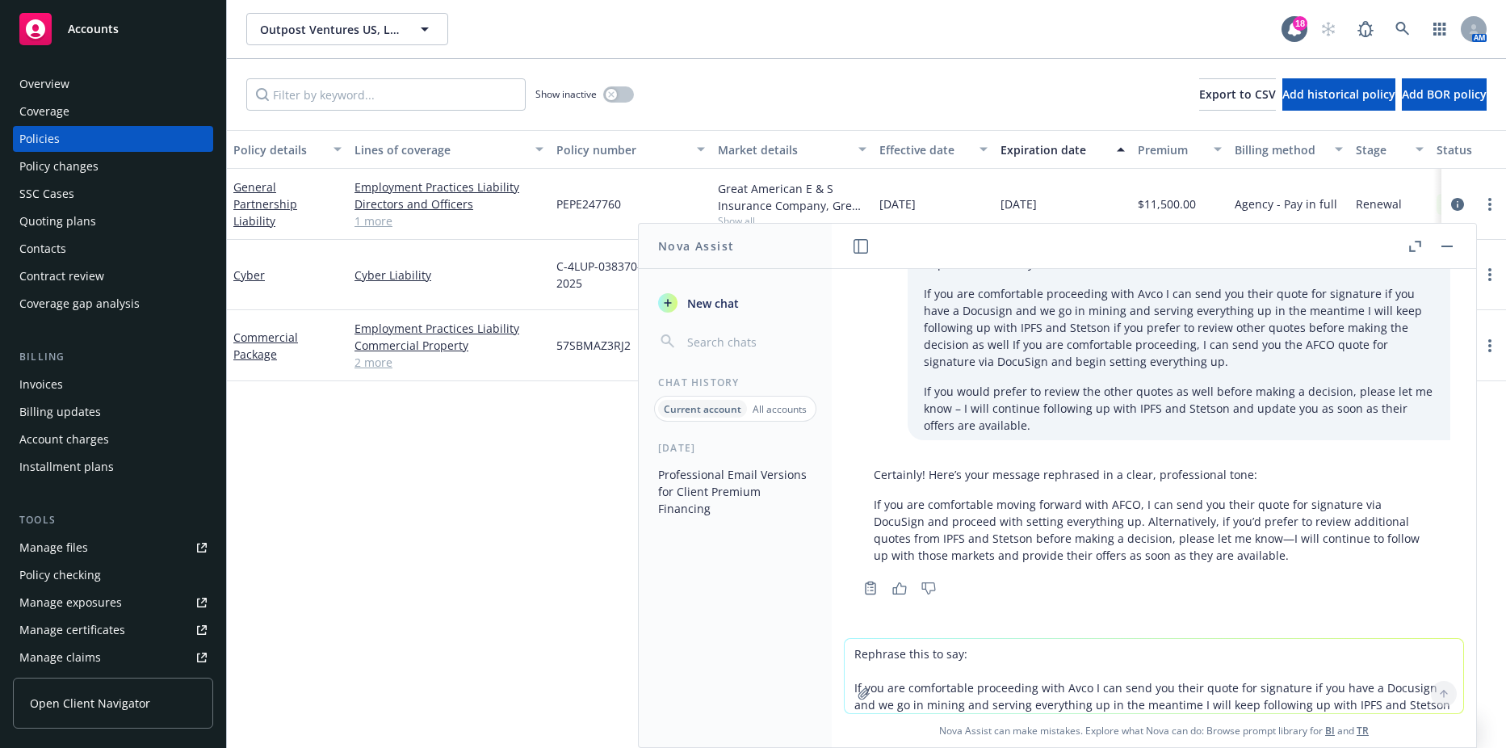
click at [1135, 522] on p "If you are comfortable moving forward with AFCO, I can send you their quote for…" at bounding box center [1154, 530] width 560 height 68
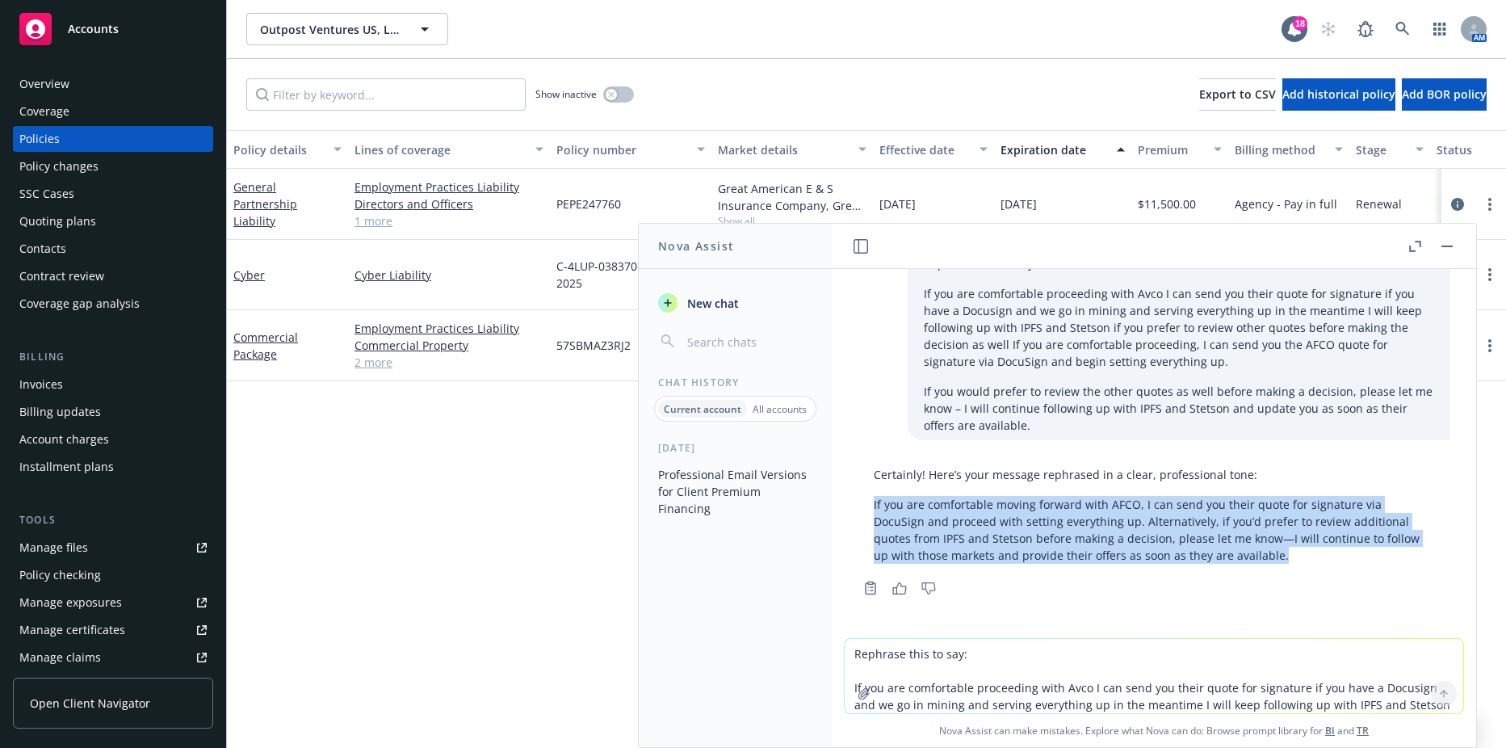
drag, startPoint x: 1301, startPoint y: 551, endPoint x: 871, endPoint y: 505, distance: 432.0
click at [871, 505] on div "Certainly! Here’s your message rephrased in a clear, professional tone: If you …" at bounding box center [1154, 514] width 593 height 111
drag, startPoint x: 869, startPoint y: 503, endPoint x: 1308, endPoint y: 561, distance: 443.1
click at [1308, 561] on div "Certainly! Here’s your message rephrased in a clear, professional tone: If you …" at bounding box center [1154, 514] width 593 height 111
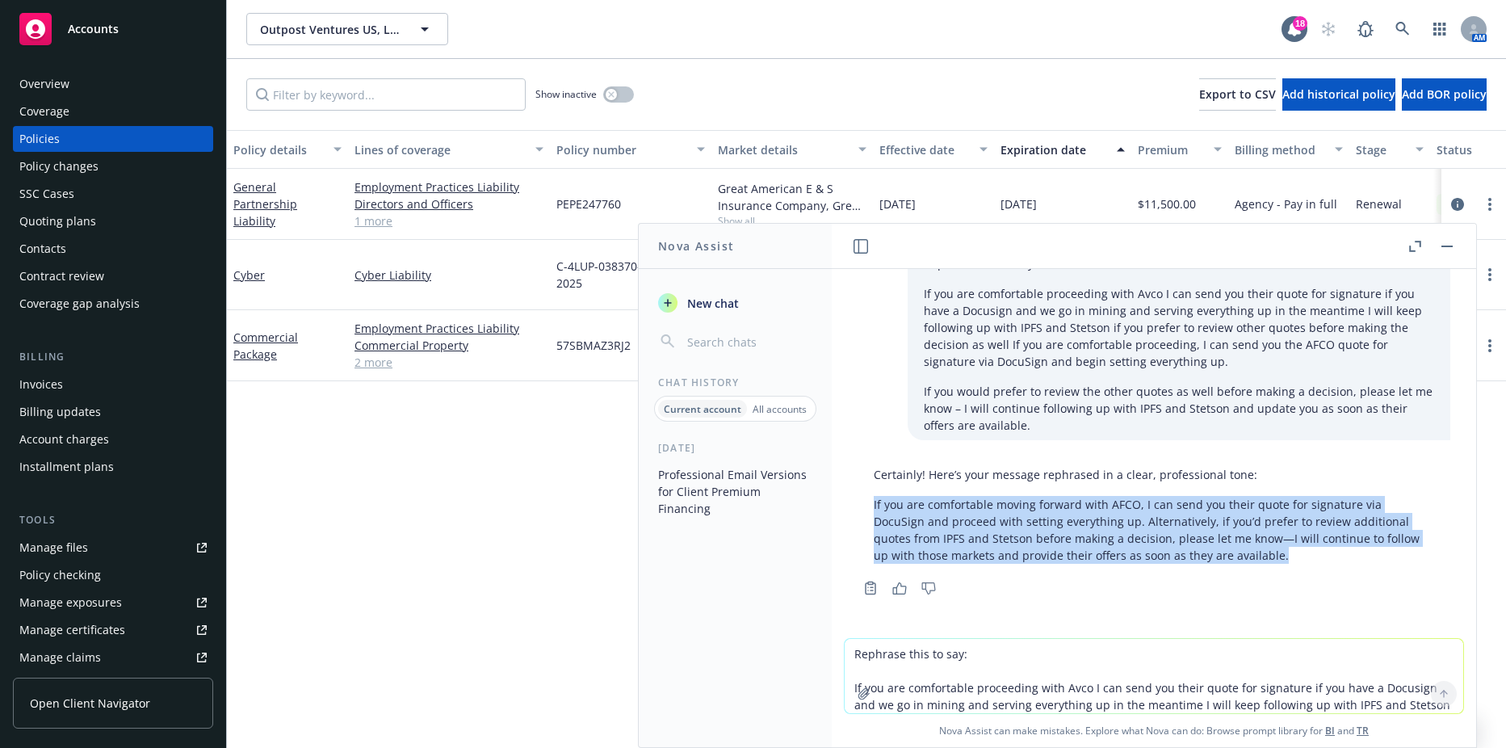
copy p "If you are comfortable moving forward with AFCO, I can send you their quote for…"
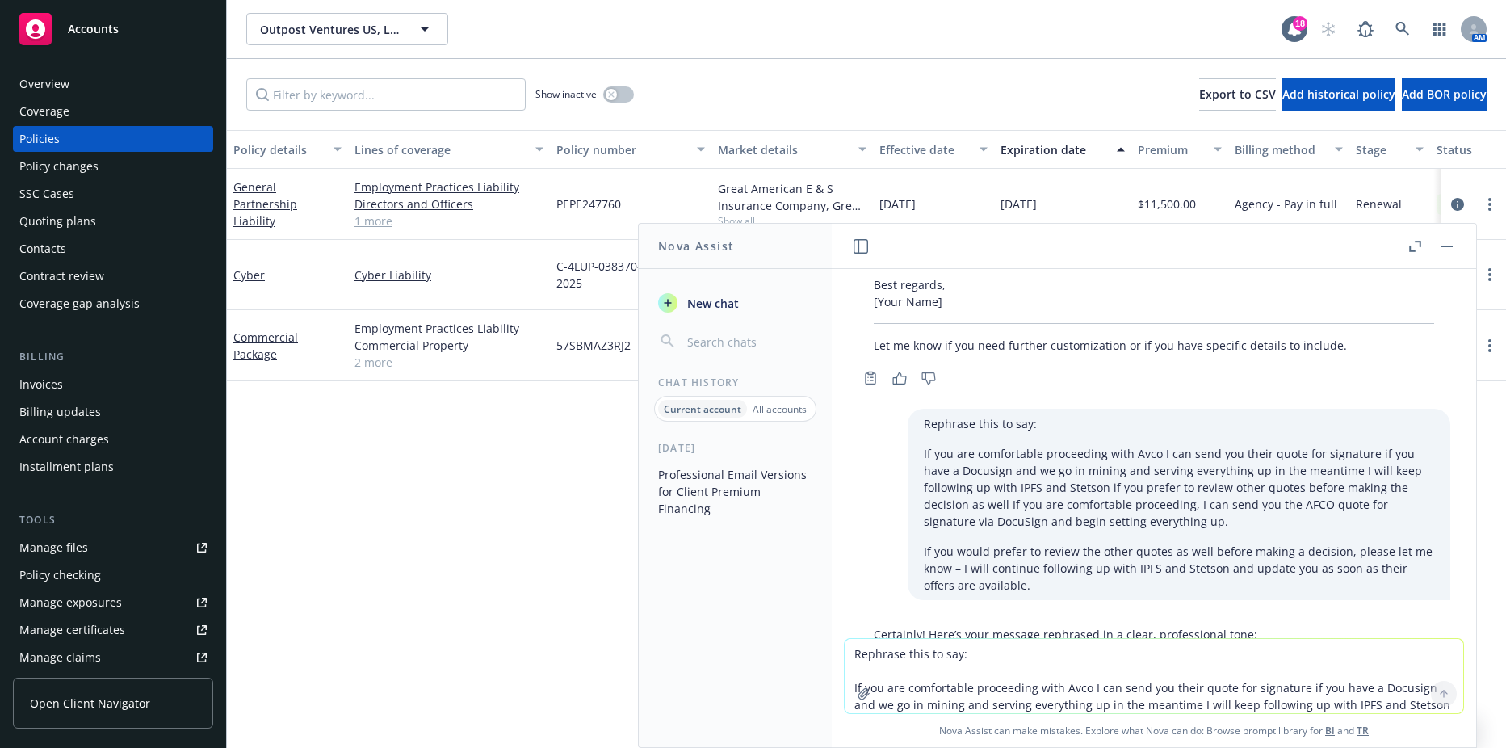
scroll to position [1517, 0]
drag, startPoint x: 897, startPoint y: 455, endPoint x: 983, endPoint y: 476, distance: 88.9
click at [983, 476] on div "Rephrase this to say: If you are comfortable proceeding with Avco I can send yo…" at bounding box center [1179, 505] width 543 height 191
drag, startPoint x: 983, startPoint y: 476, endPoint x: 1081, endPoint y: 491, distance: 98.9
click at [1081, 491] on p "If you are comfortable proceeding with Avco I can send you their quote for sign…" at bounding box center [1179, 489] width 510 height 85
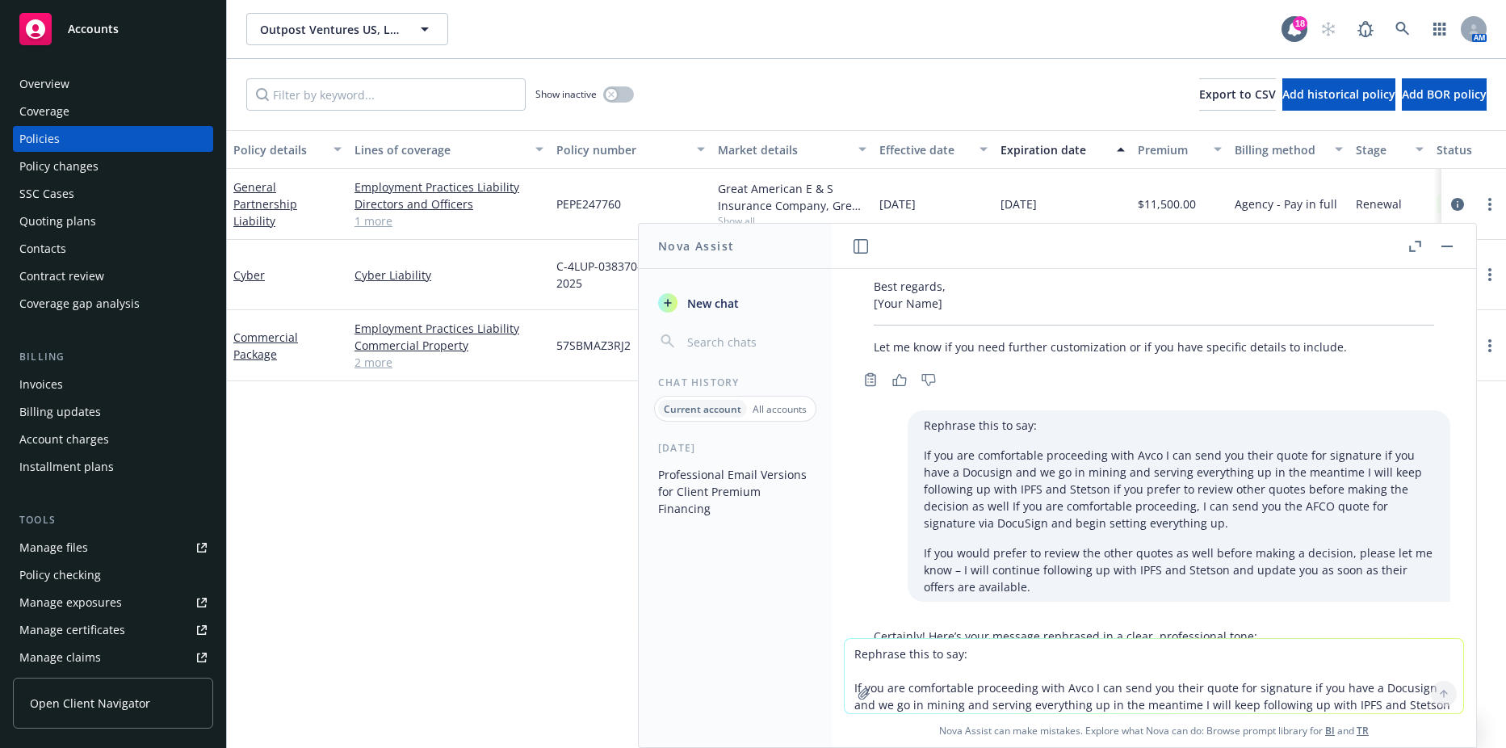
drag, startPoint x: 1081, startPoint y: 491, endPoint x: 994, endPoint y: 494, distance: 87.3
click at [994, 494] on p "If you are comfortable proceeding with Avco I can send you their quote for sign…" at bounding box center [1179, 489] width 510 height 85
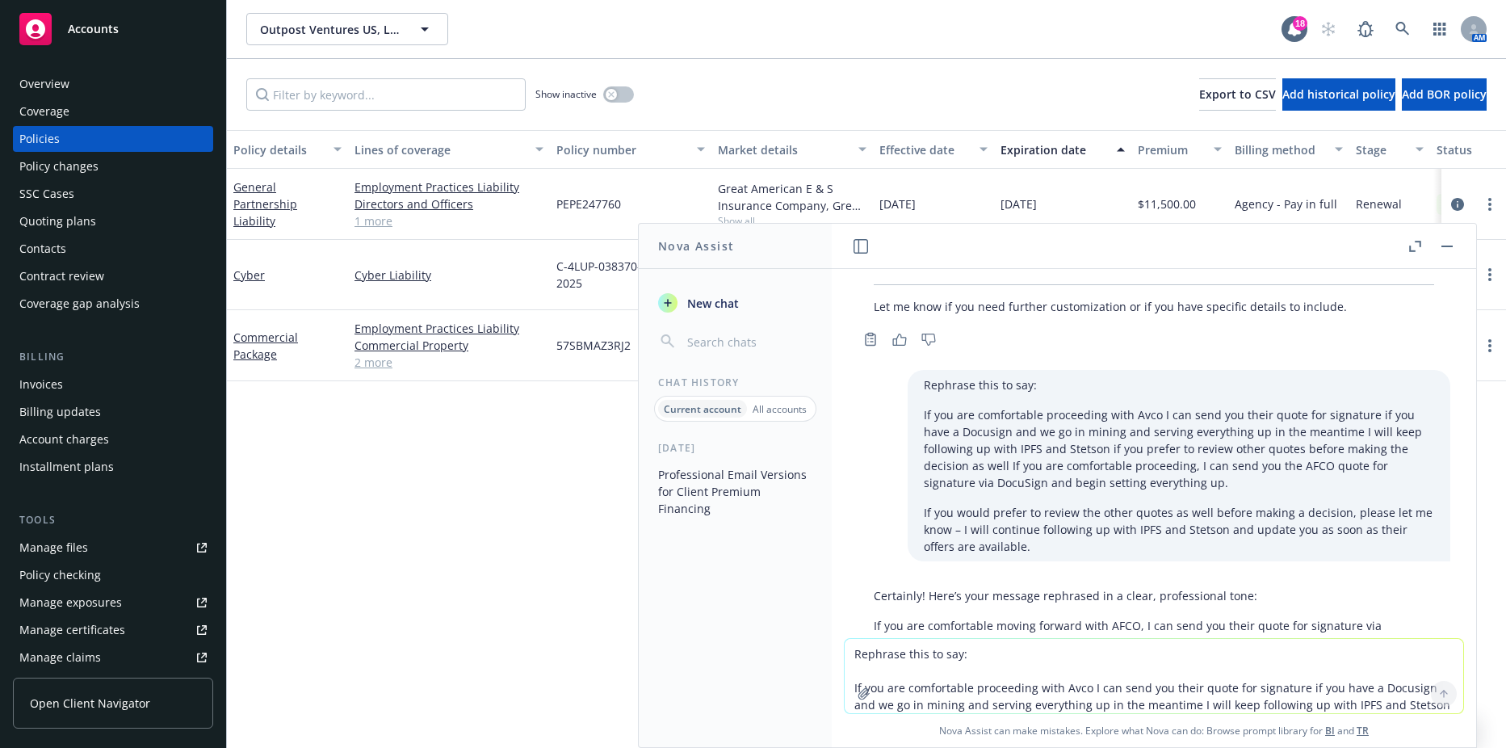
scroll to position [1598, 0]
